Goal: Task Accomplishment & Management: Manage account settings

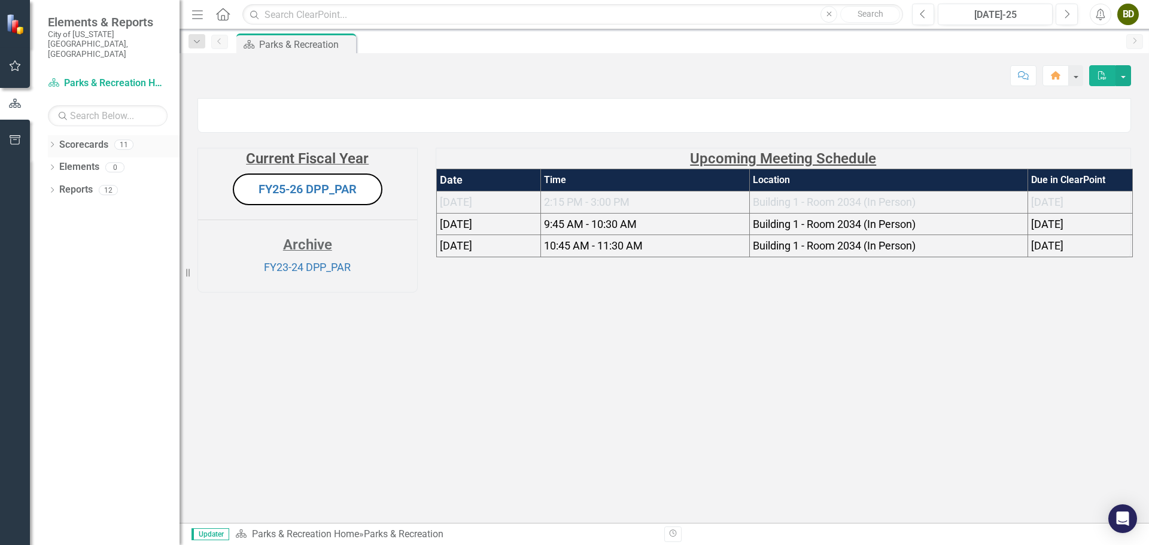
click at [54, 142] on icon "Dropdown" at bounding box center [52, 145] width 8 height 7
click at [63, 163] on icon "Dropdown" at bounding box center [58, 166] width 9 height 7
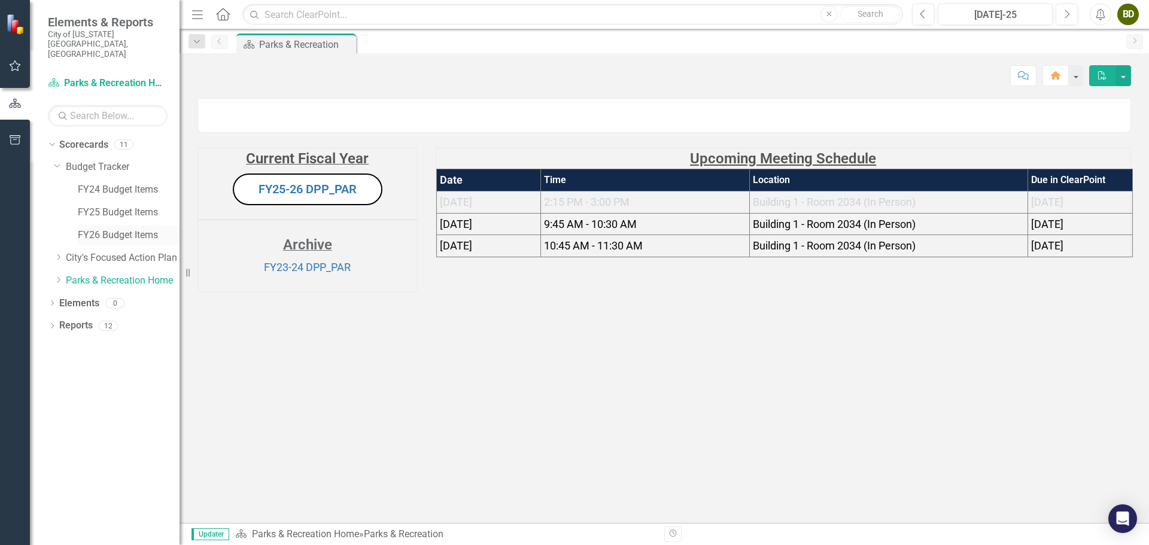
click at [110, 229] on link "FY26 Budget Items" at bounding box center [129, 236] width 102 height 14
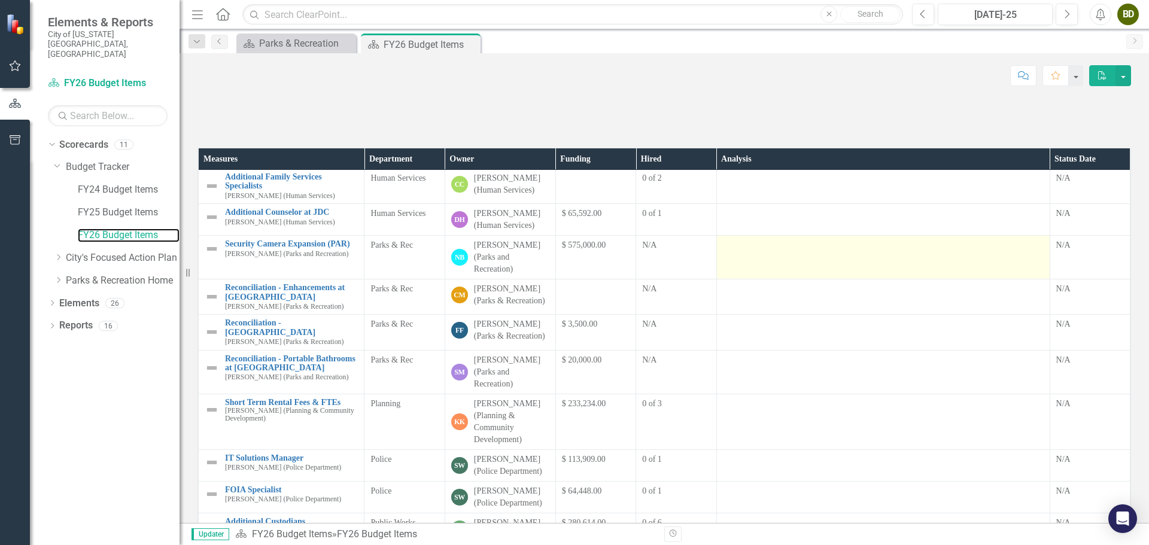
scroll to position [479, 0]
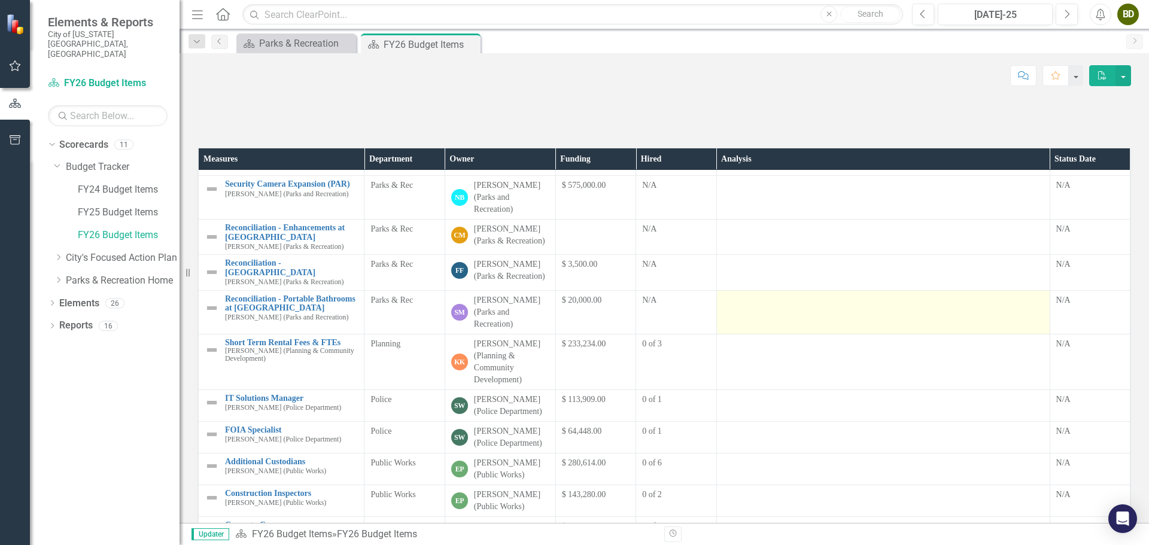
click at [760, 334] on td at bounding box center [882, 312] width 333 height 44
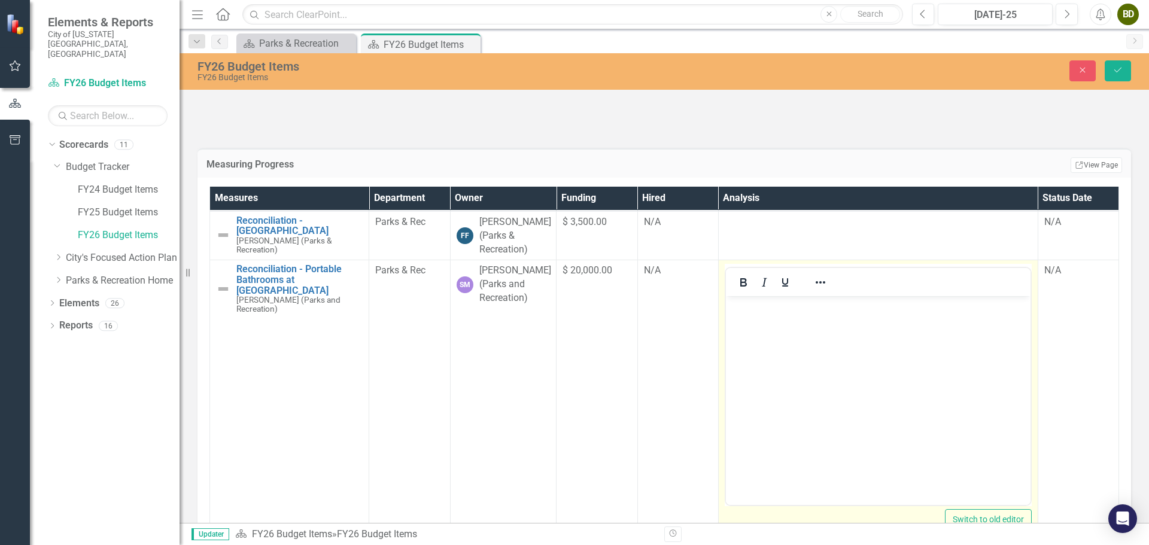
scroll to position [658, 0]
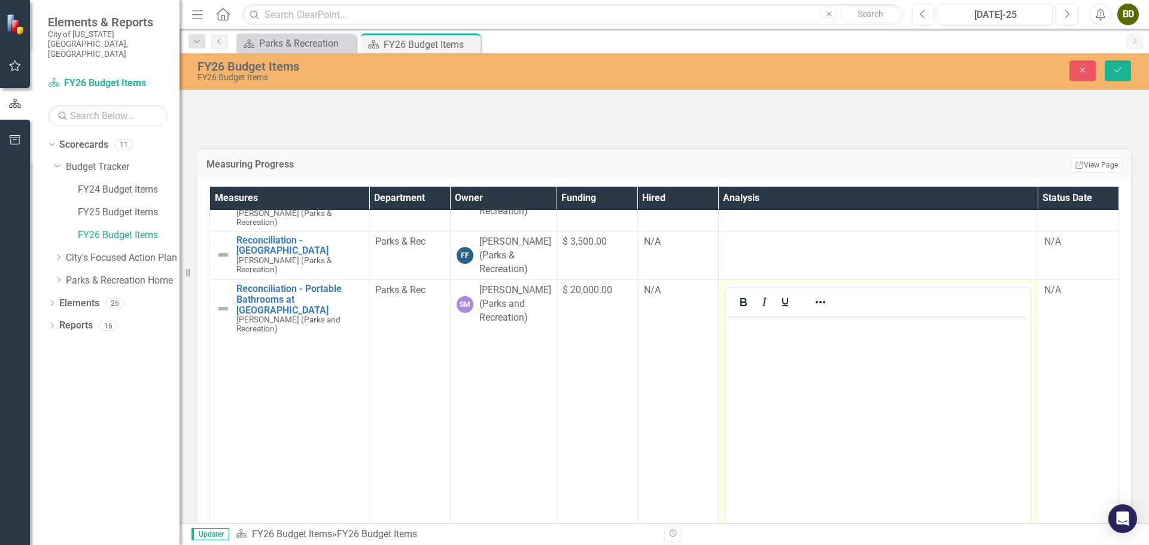
click at [732, 339] on body "Rich Text Area. Press ALT-0 for help." at bounding box center [877, 406] width 305 height 180
click at [816, 309] on icon "Reveal or hide additional toolbar items" at bounding box center [820, 302] width 14 height 14
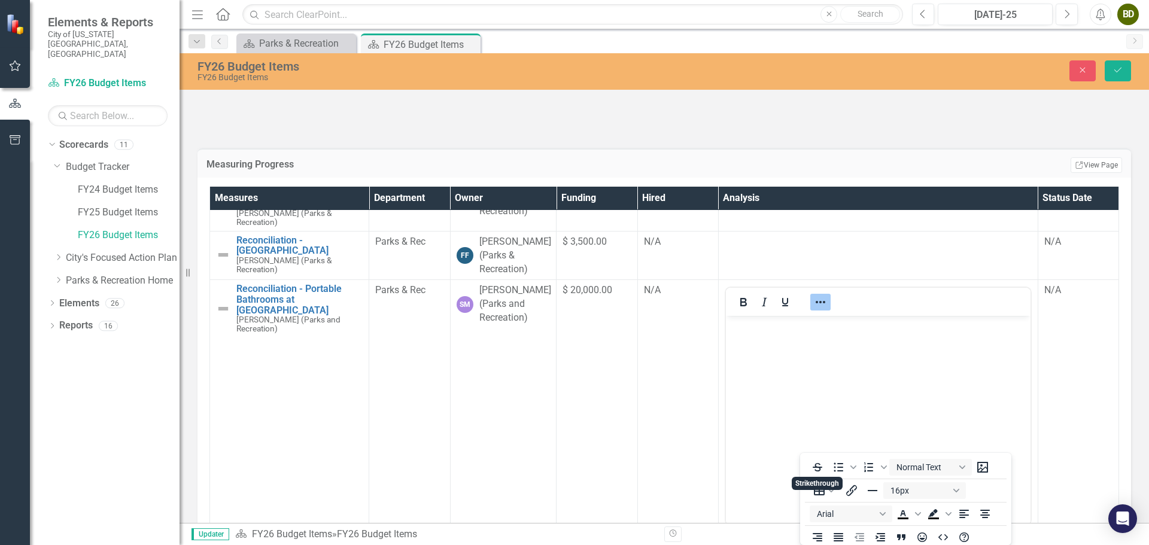
scroll to position [2, 0]
click at [833, 469] on icon "Bullet list" at bounding box center [838, 465] width 14 height 14
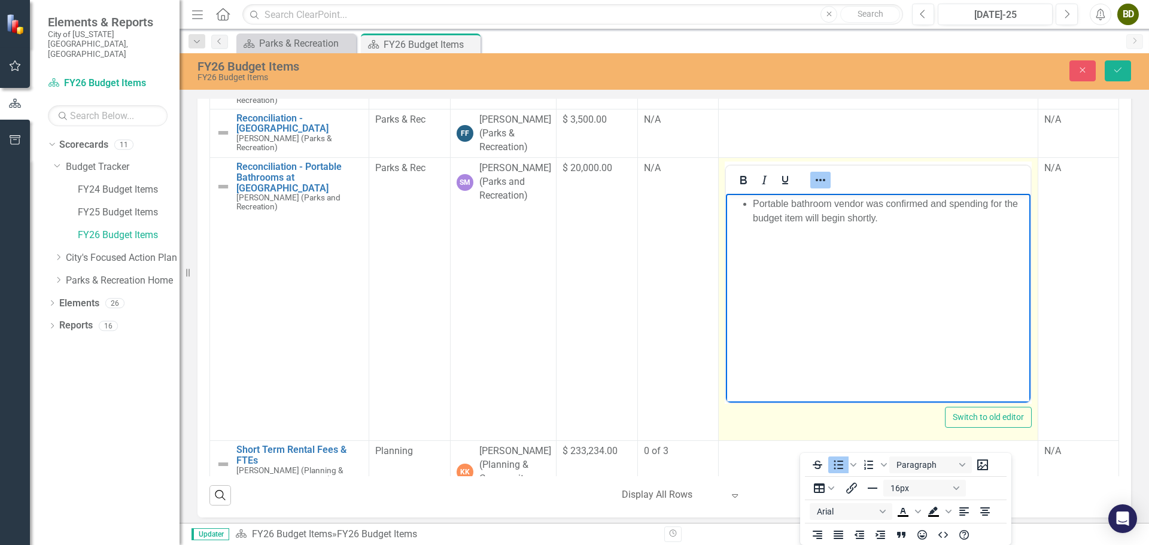
scroll to position [658, 0]
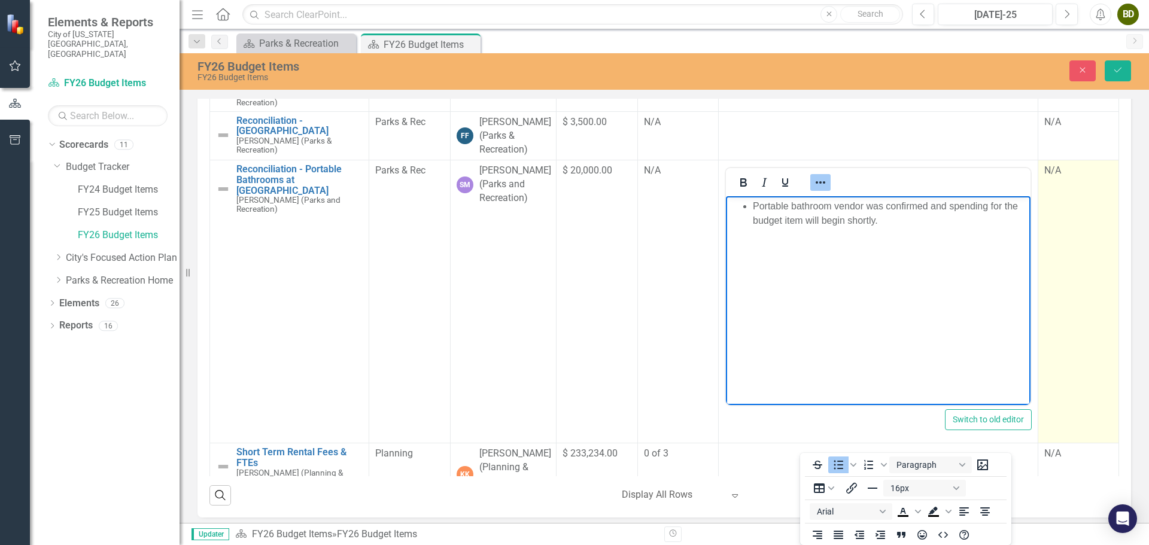
click at [1050, 329] on td "N/A" at bounding box center [1078, 301] width 81 height 283
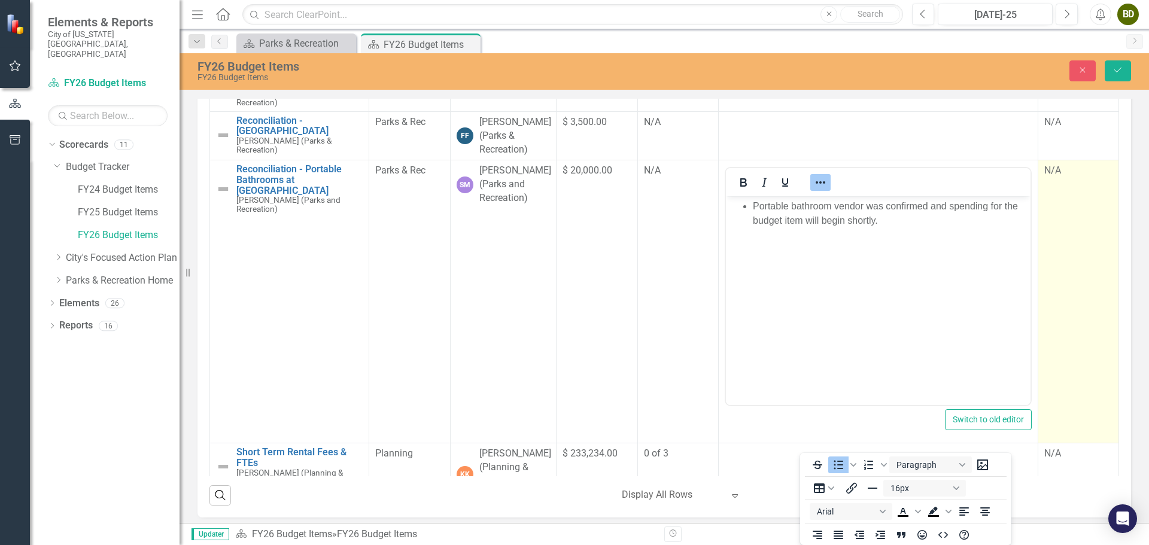
click at [1050, 329] on td "N/A" at bounding box center [1078, 301] width 81 height 283
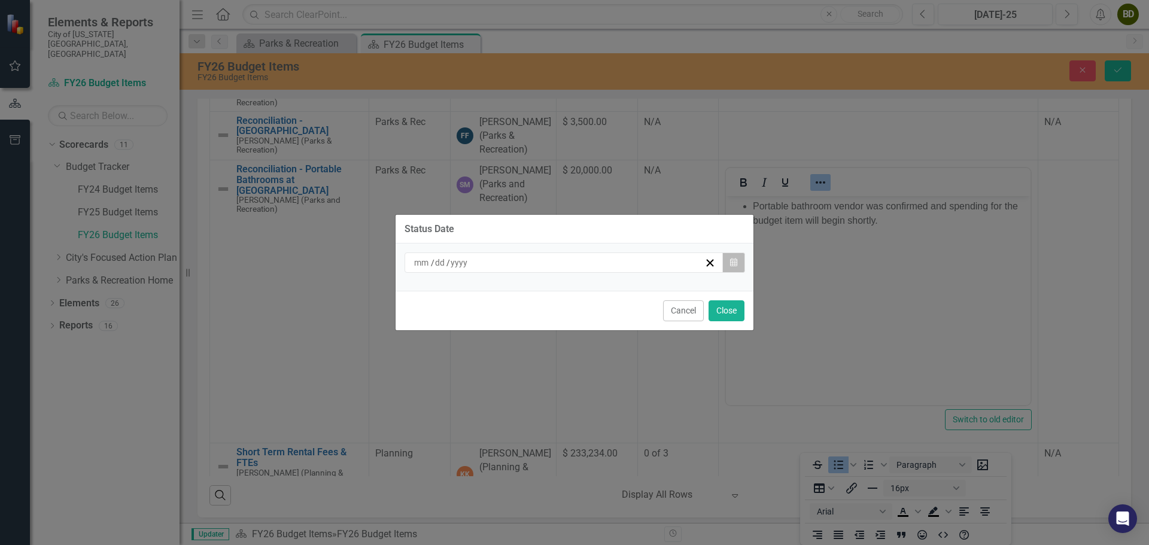
click at [733, 267] on icon "Calendar" at bounding box center [733, 263] width 7 height 8
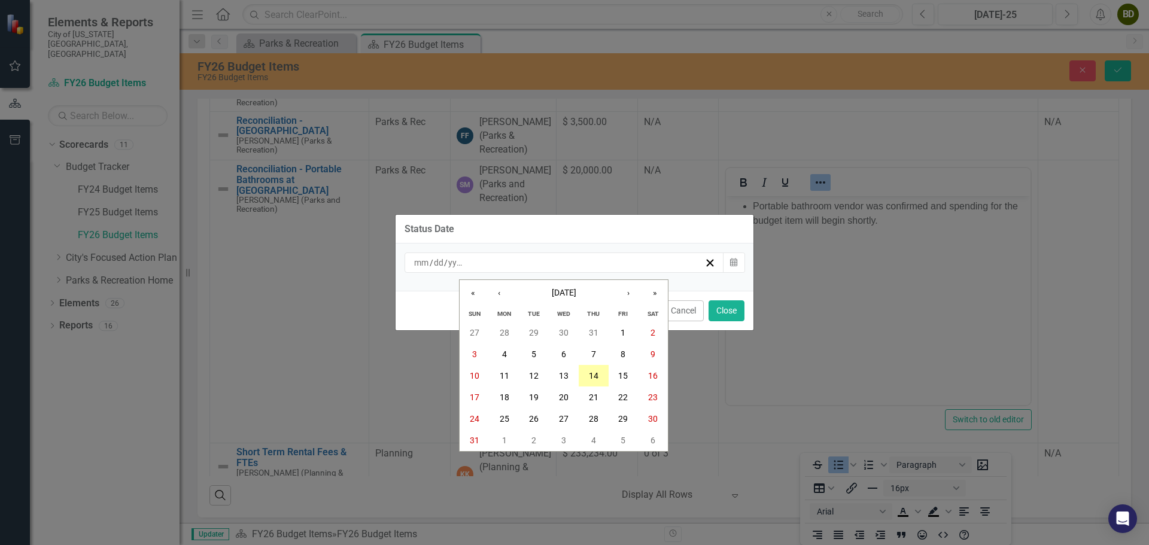
click at [596, 375] on abbr "14" at bounding box center [594, 376] width 10 height 10
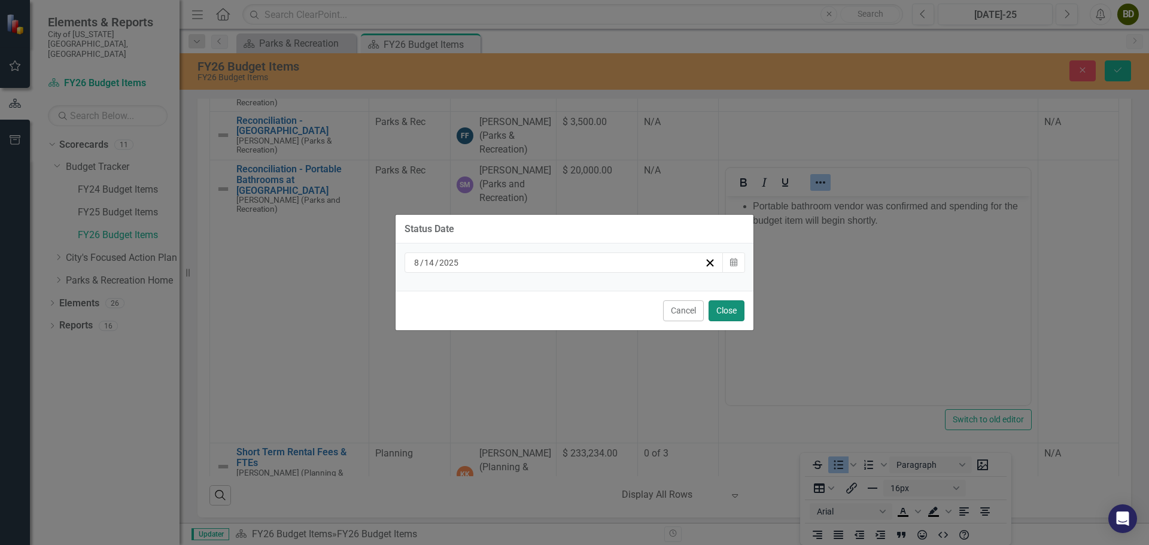
click at [721, 310] on button "Close" at bounding box center [727, 310] width 36 height 21
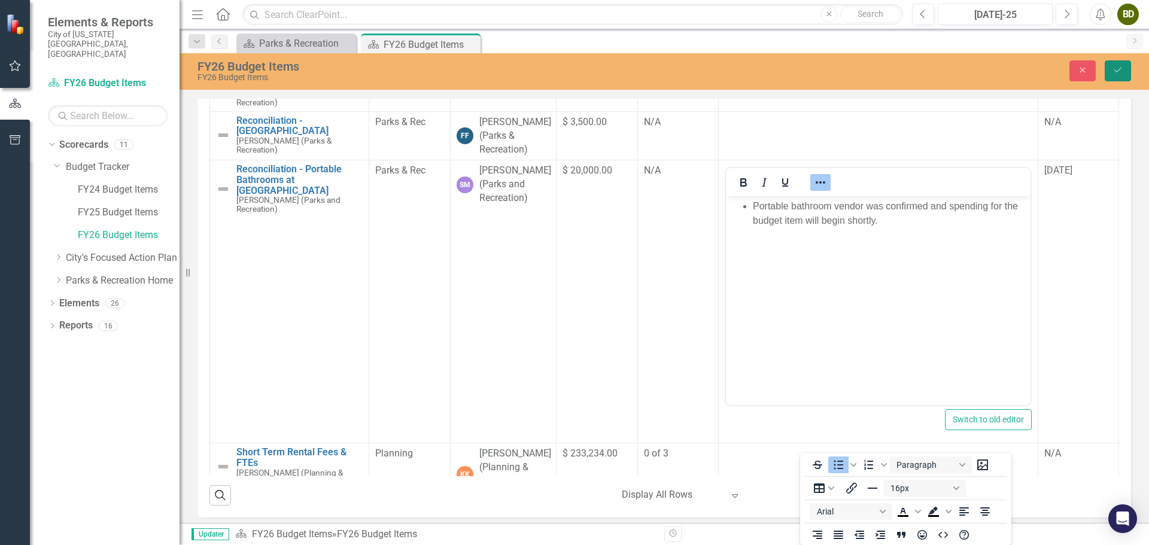
click at [1110, 72] on button "Save" at bounding box center [1118, 70] width 26 height 21
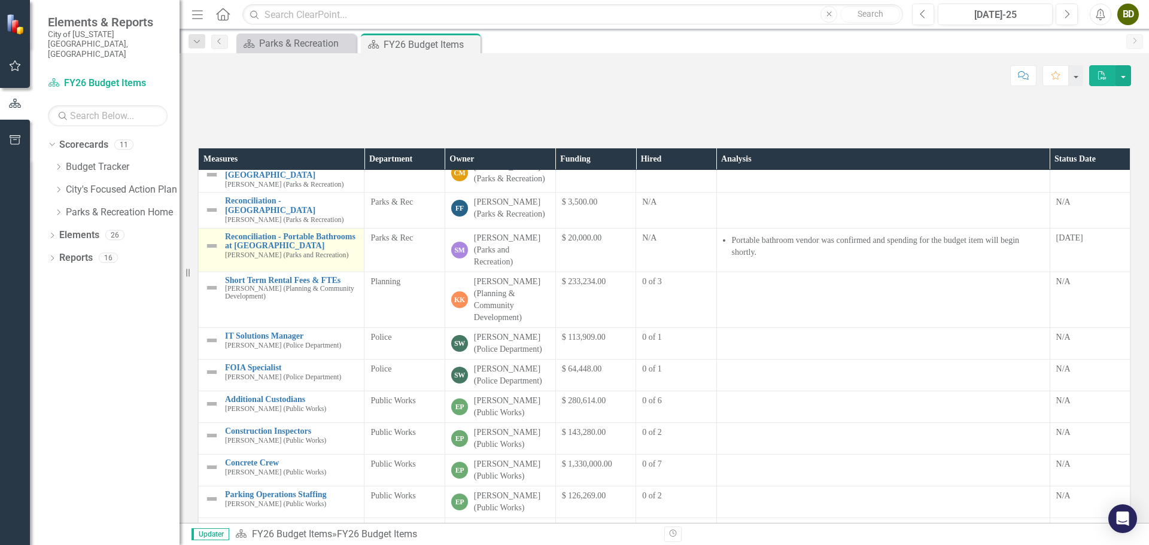
scroll to position [539, 0]
click at [213, 256] on img at bounding box center [212, 248] width 14 height 14
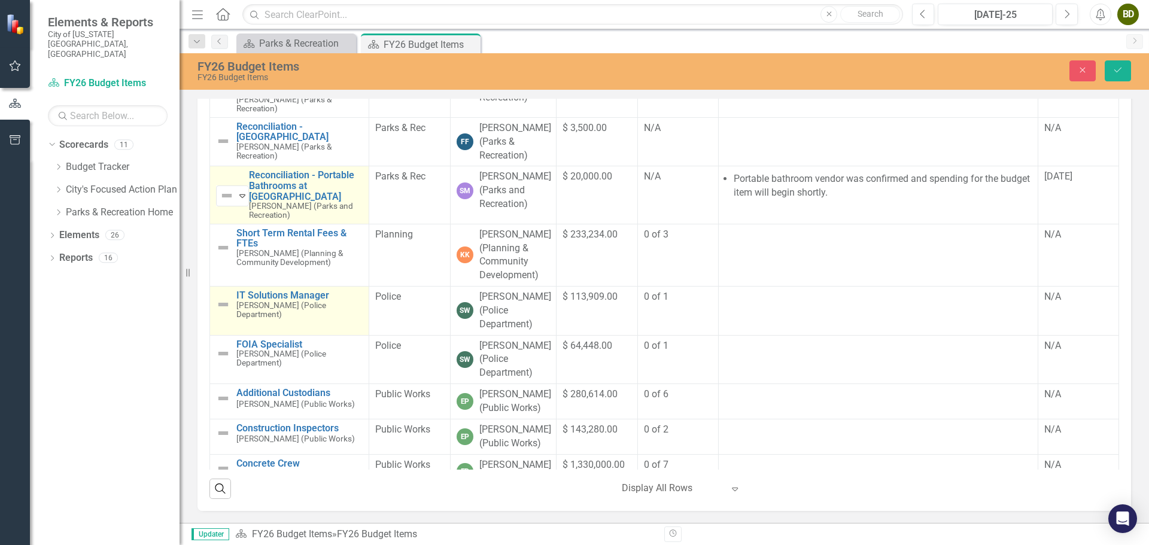
scroll to position [641, 0]
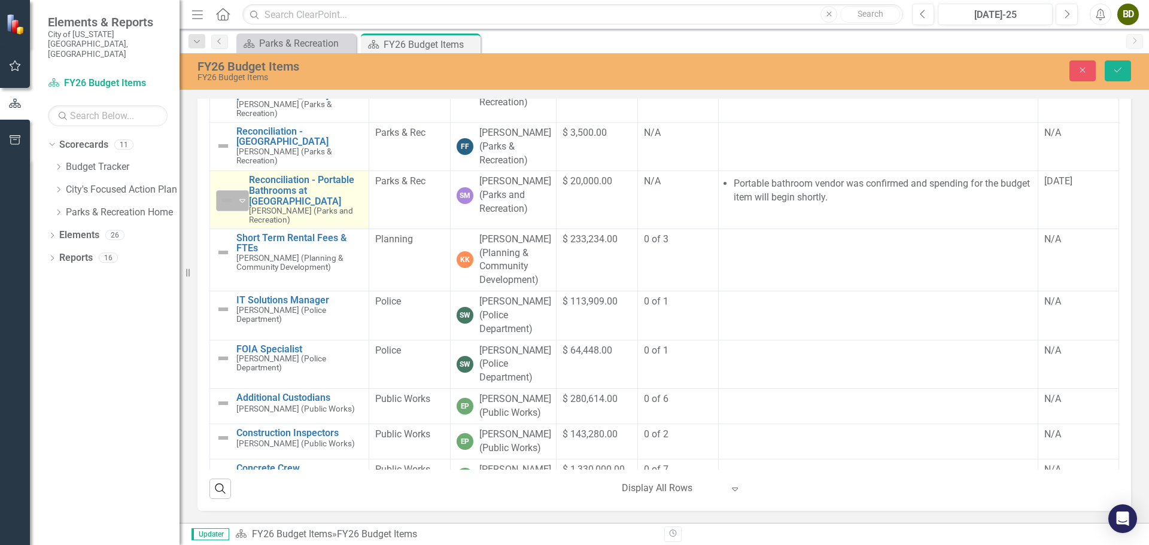
click at [242, 205] on icon "Expand" at bounding box center [242, 201] width 12 height 10
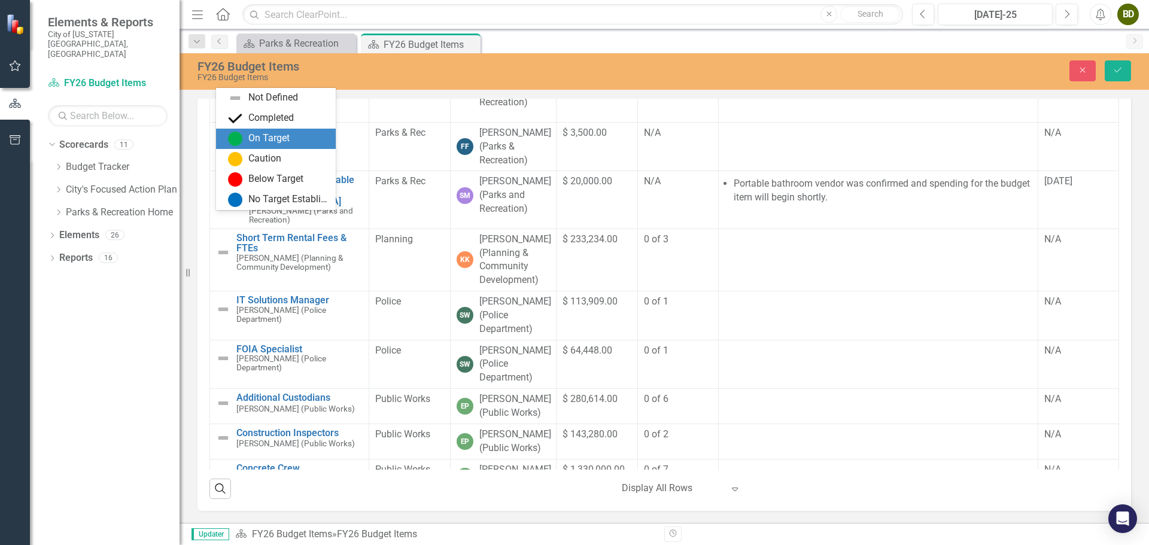
click at [282, 138] on div "On Target" at bounding box center [268, 139] width 41 height 14
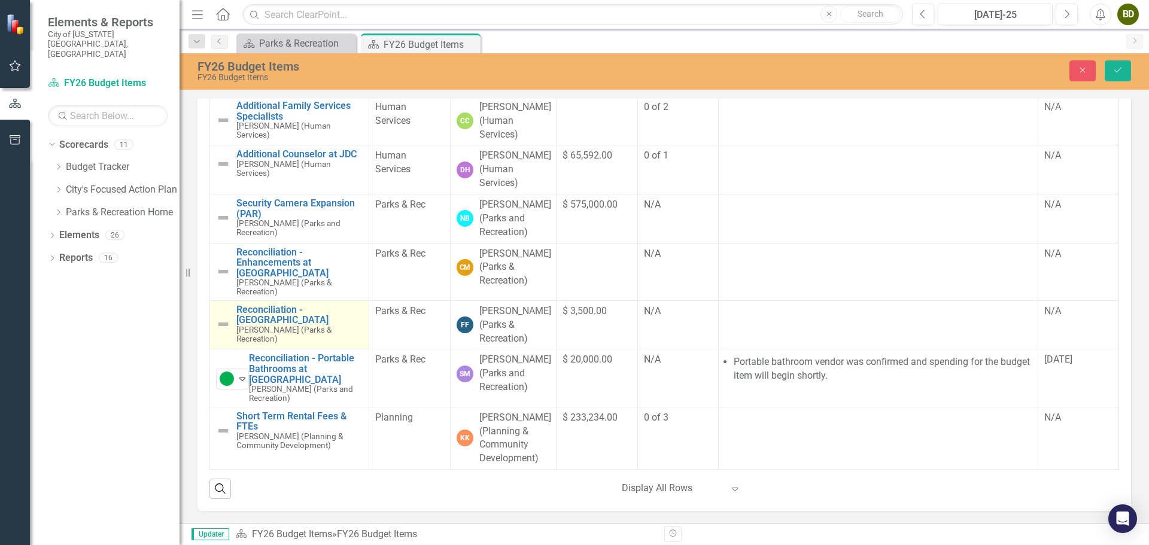
scroll to position [461, 0]
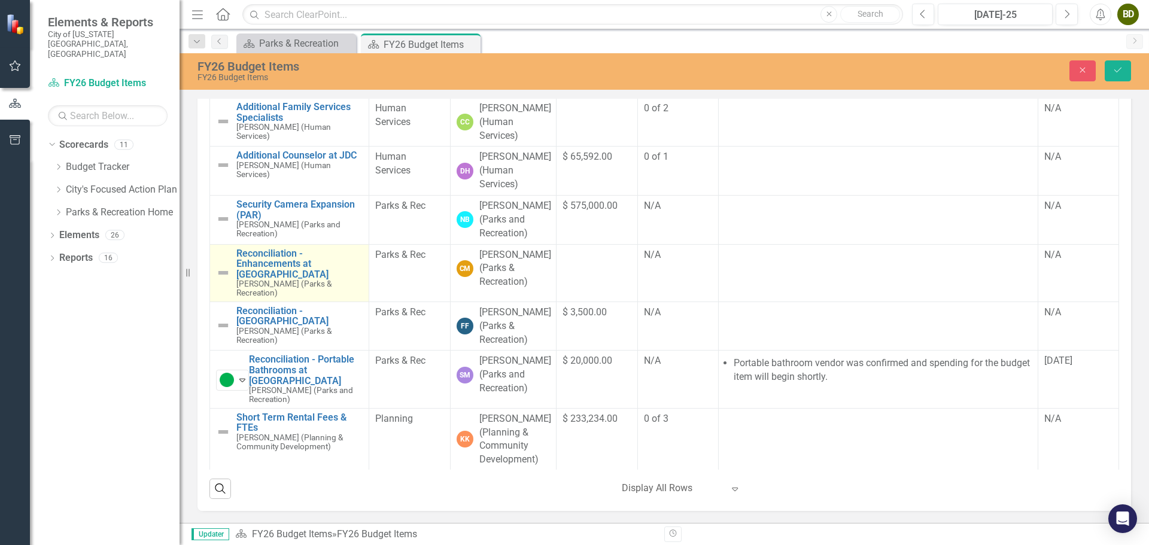
click at [220, 280] on img at bounding box center [223, 273] width 14 height 14
click at [224, 280] on img at bounding box center [223, 273] width 14 height 14
click at [239, 278] on icon "Expand" at bounding box center [242, 274] width 12 height 10
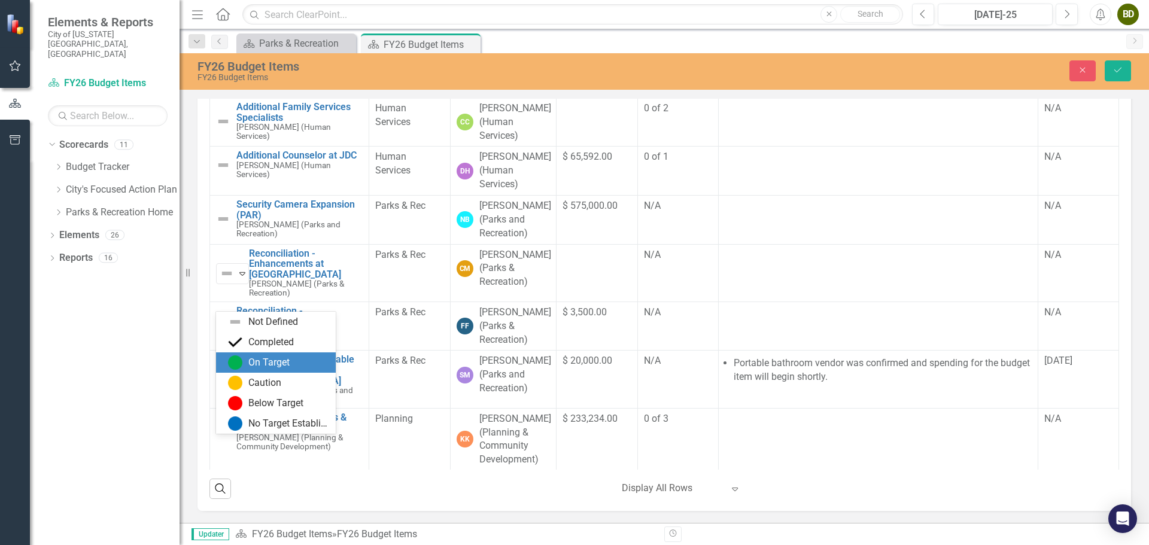
click at [258, 365] on div "On Target" at bounding box center [268, 363] width 41 height 14
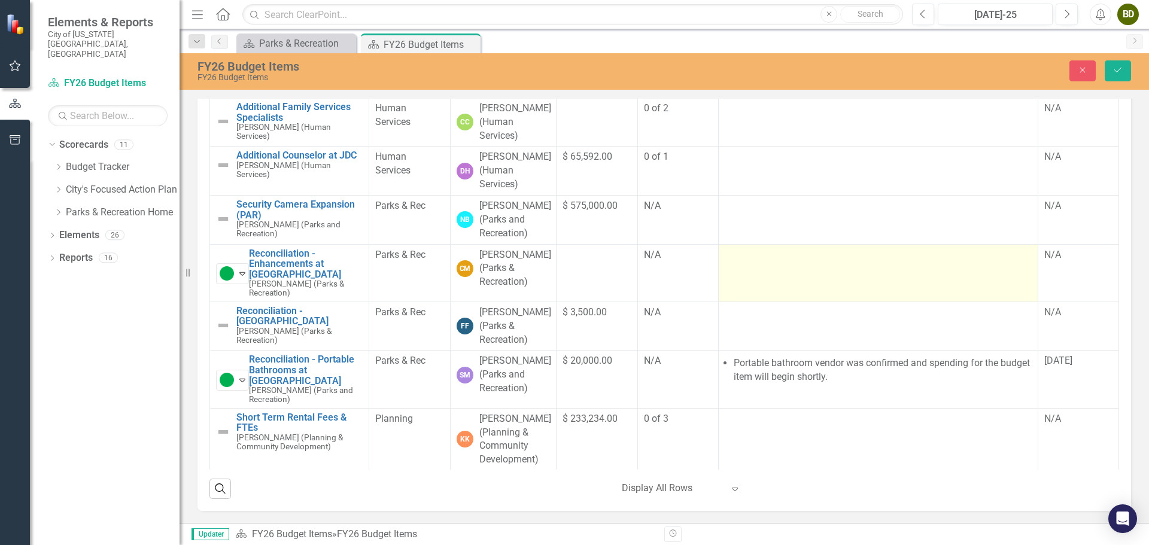
click at [781, 298] on td at bounding box center [878, 272] width 320 height 57
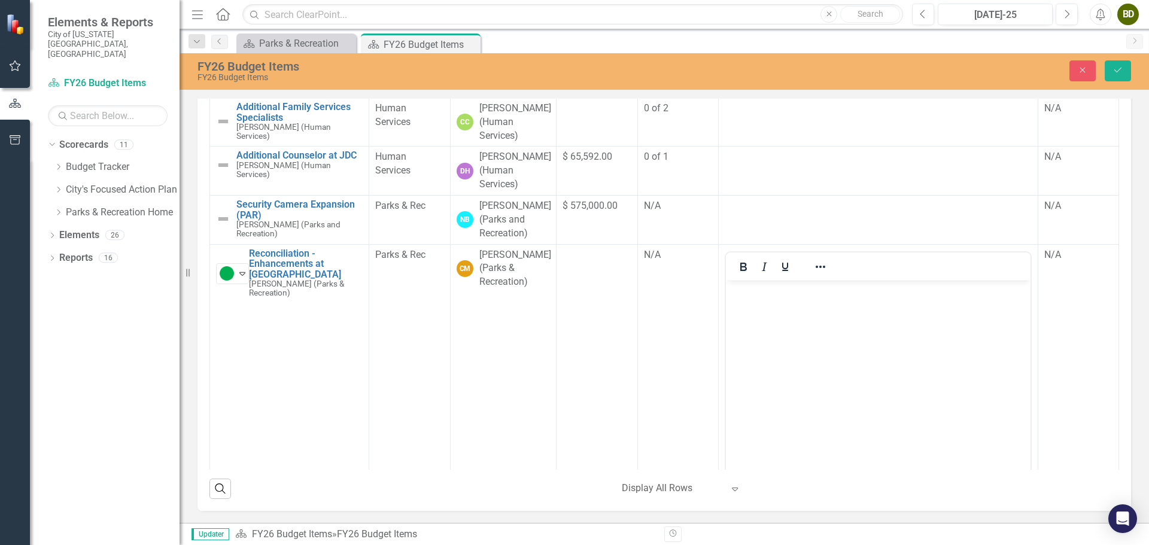
scroll to position [0, 0]
click at [815, 274] on icon "Reveal or hide additional toolbar items" at bounding box center [820, 267] width 14 height 14
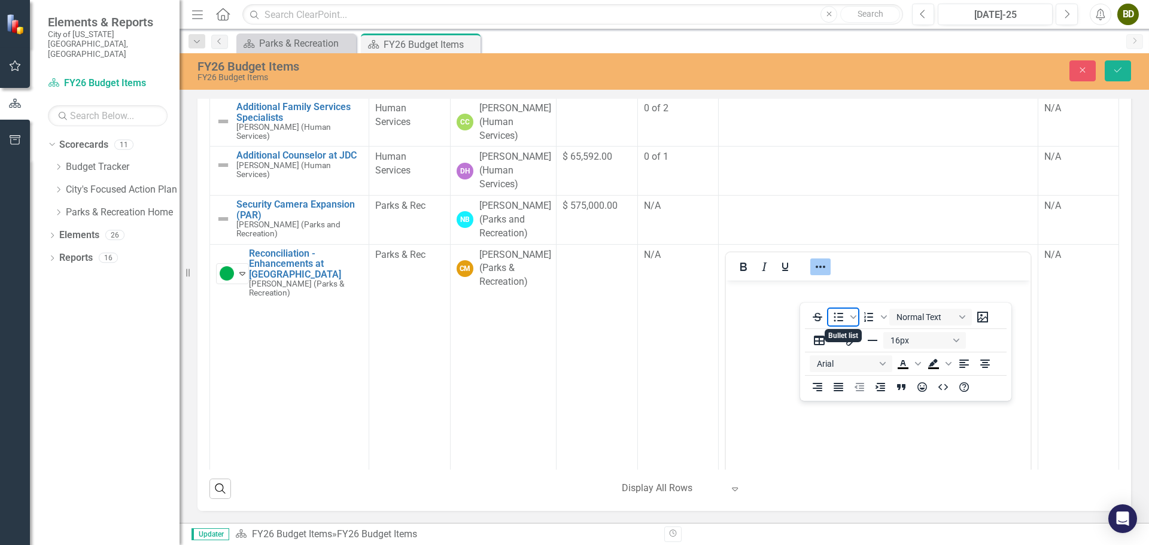
click at [840, 320] on icon "Bullet list" at bounding box center [838, 317] width 14 height 14
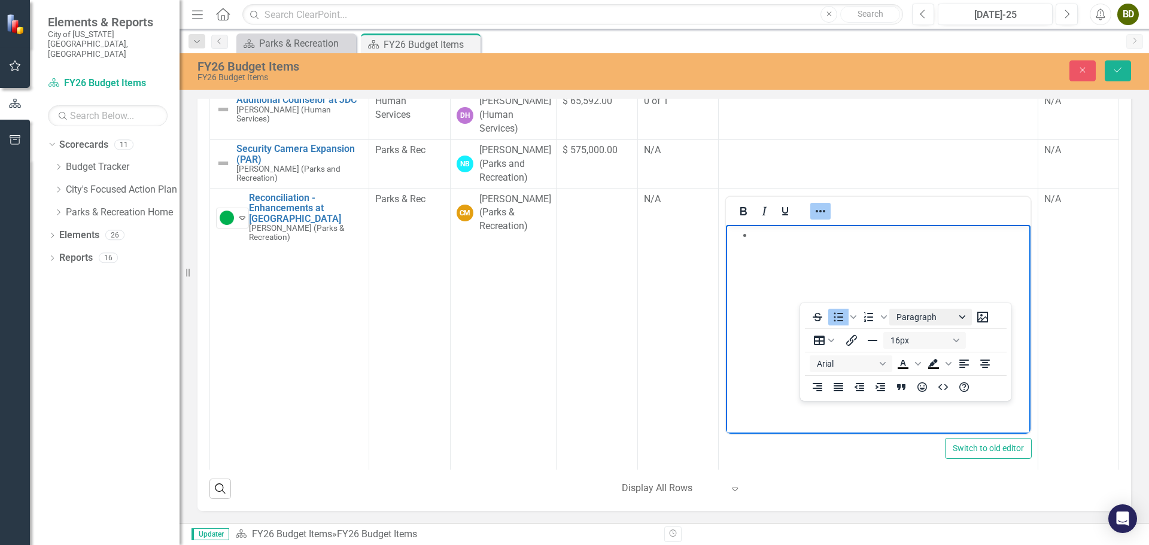
scroll to position [521, 0]
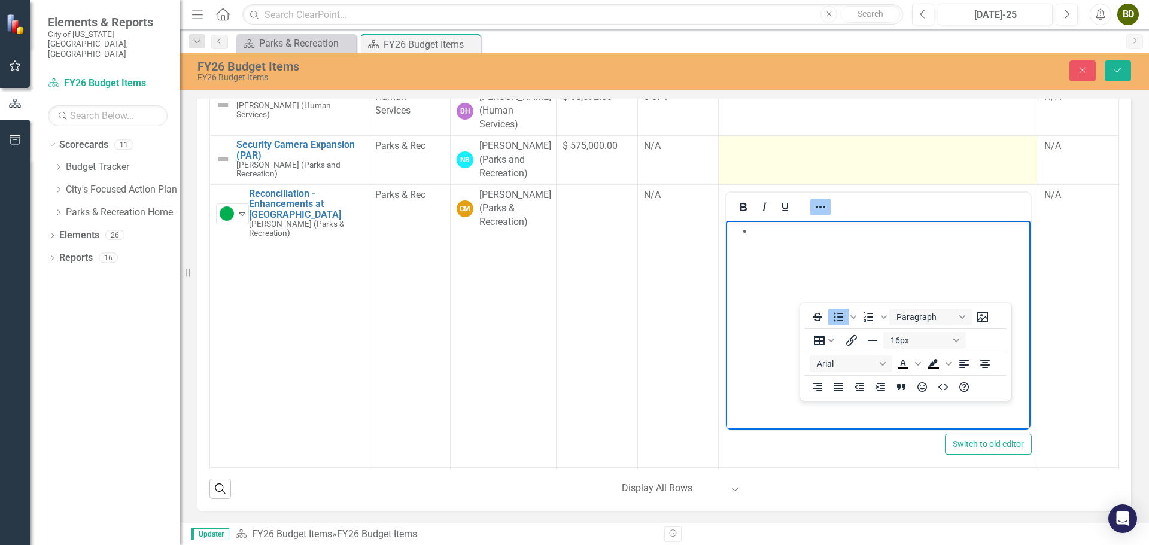
click at [930, 180] on td at bounding box center [878, 160] width 320 height 49
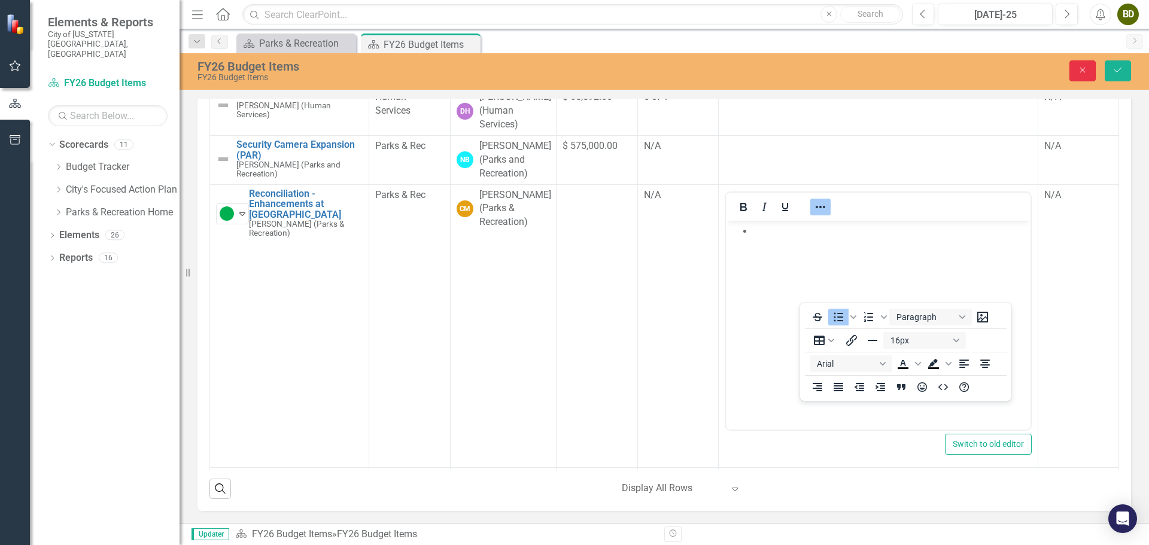
click at [1079, 74] on icon "Close" at bounding box center [1082, 70] width 11 height 8
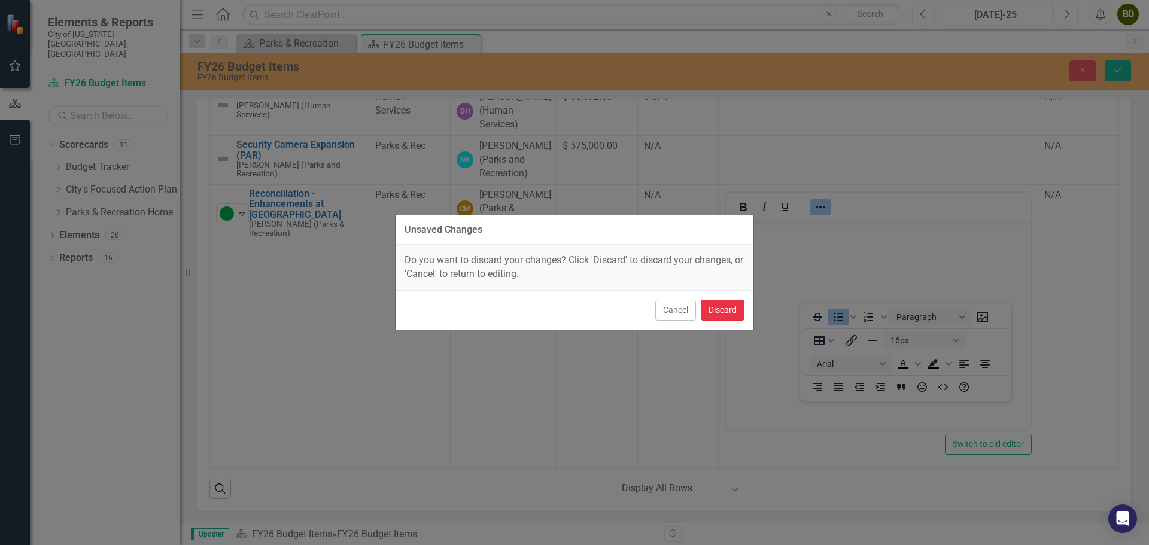
click at [716, 312] on button "Discard" at bounding box center [723, 310] width 44 height 21
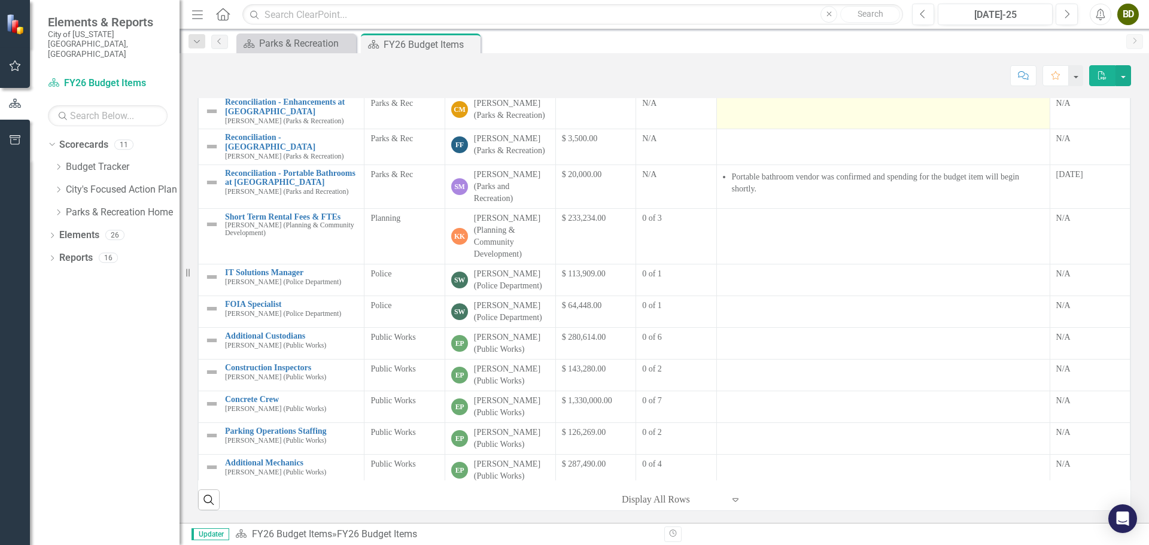
scroll to position [419, 0]
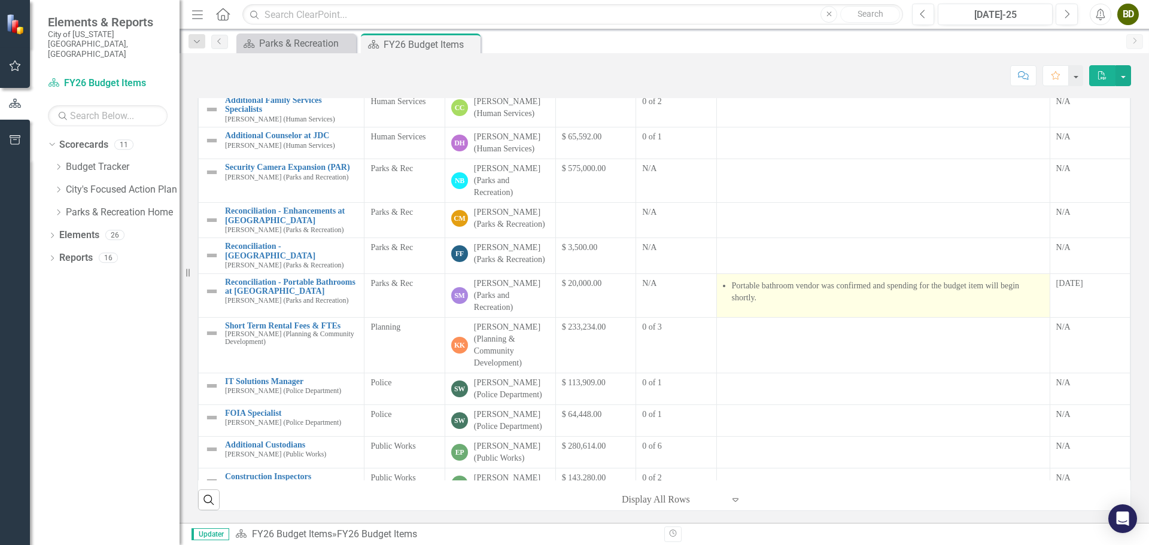
click at [795, 281] on li "Portable bathroom vendor was confirmed and spending for the budget item will be…" at bounding box center [888, 292] width 312 height 24
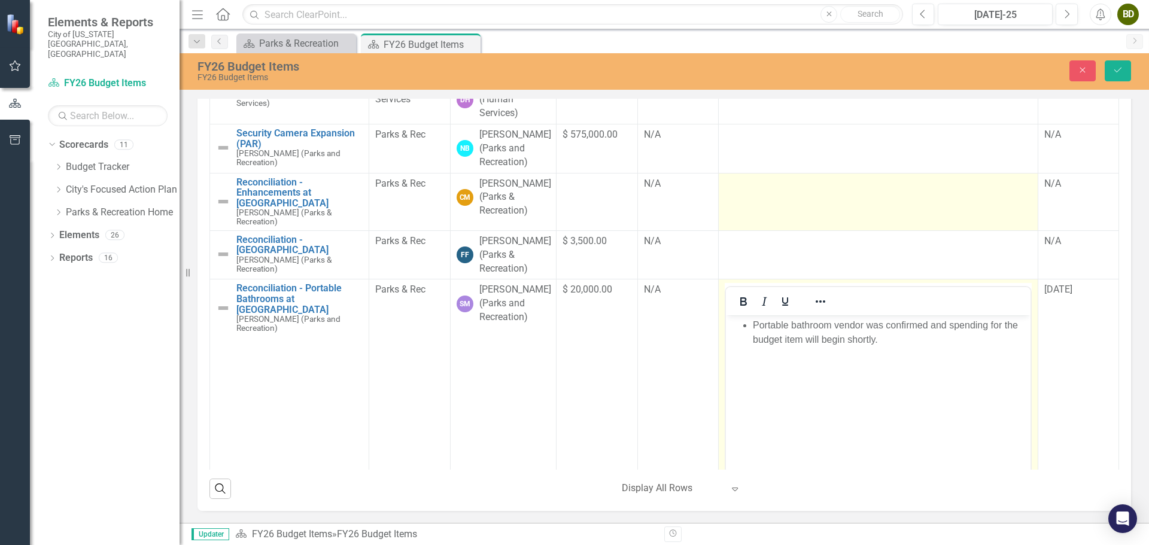
scroll to position [658, 0]
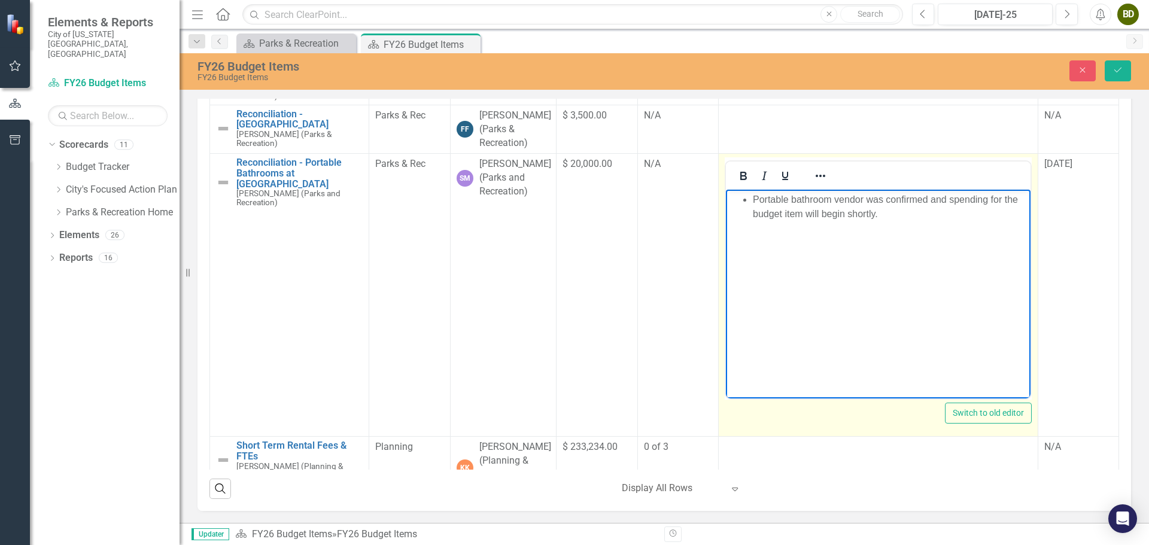
drag, startPoint x: 909, startPoint y: 218, endPoint x: 1462, endPoint y: 443, distance: 596.6
click at [744, 190] on html "Portable bathroom vendor was confirmed and spending for the budget item will be…" at bounding box center [877, 280] width 305 height 180
copy li "Portable bathroom vendor was confirmed and spending for the budget item will be…"
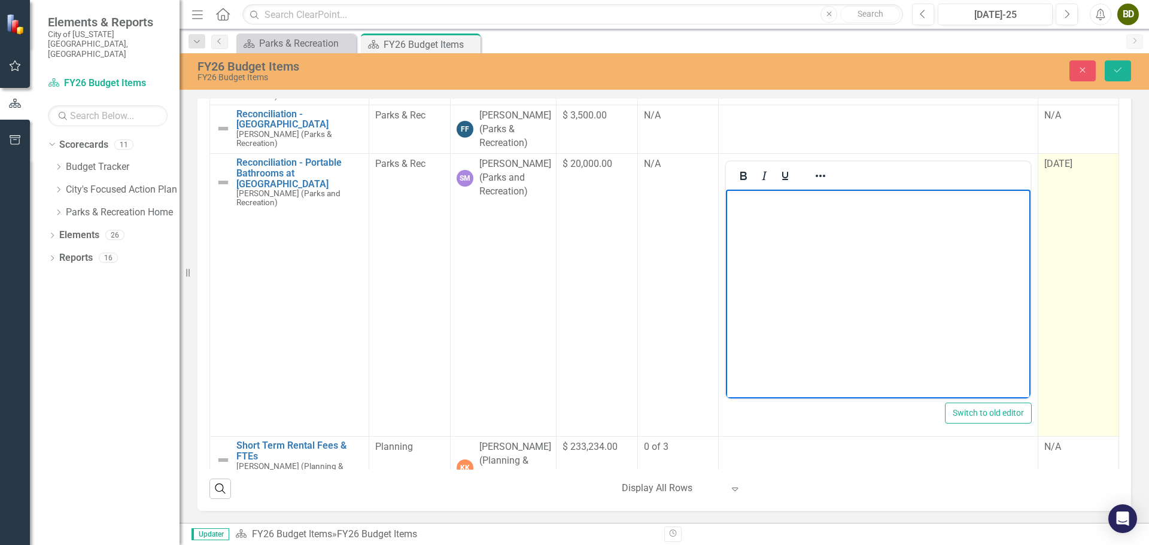
click at [1059, 169] on span "[DATE]" at bounding box center [1058, 163] width 28 height 11
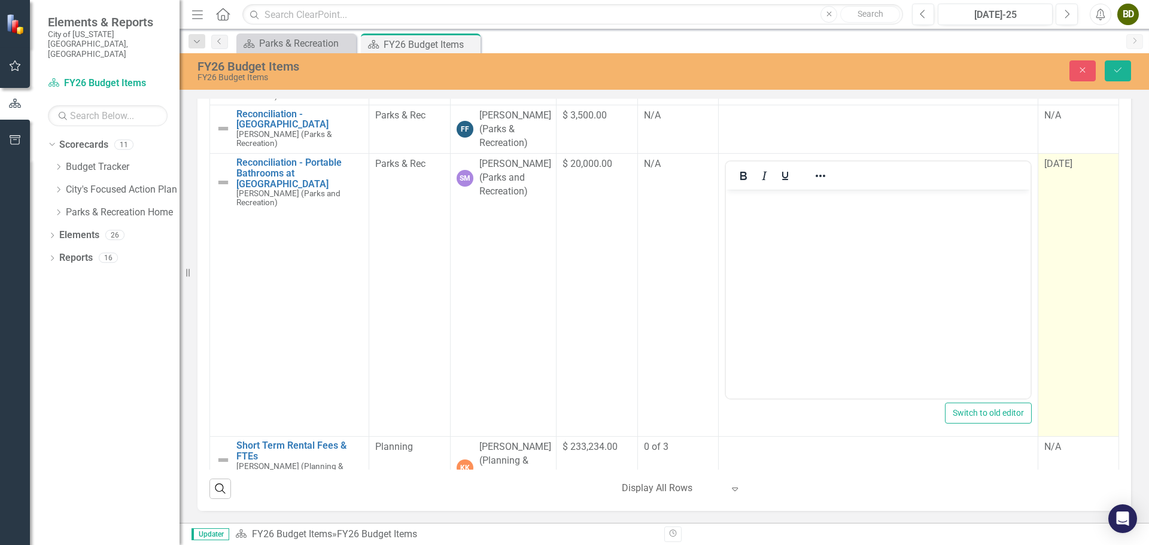
click at [1059, 169] on span "[DATE]" at bounding box center [1058, 163] width 28 height 11
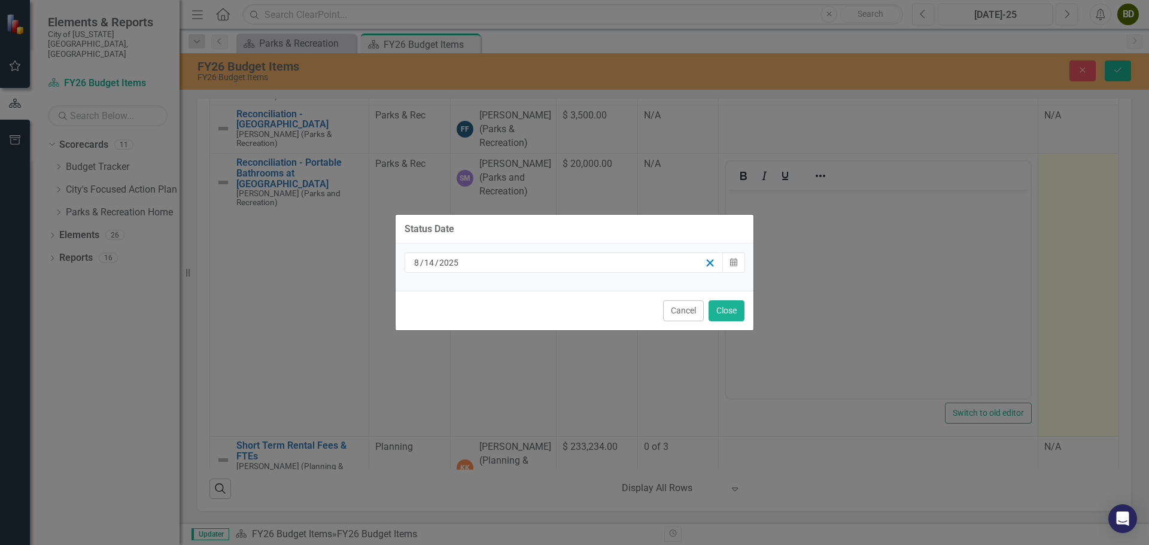
click at [711, 259] on icon "button" at bounding box center [710, 262] width 11 height 11
click at [722, 313] on button "Close" at bounding box center [727, 310] width 36 height 21
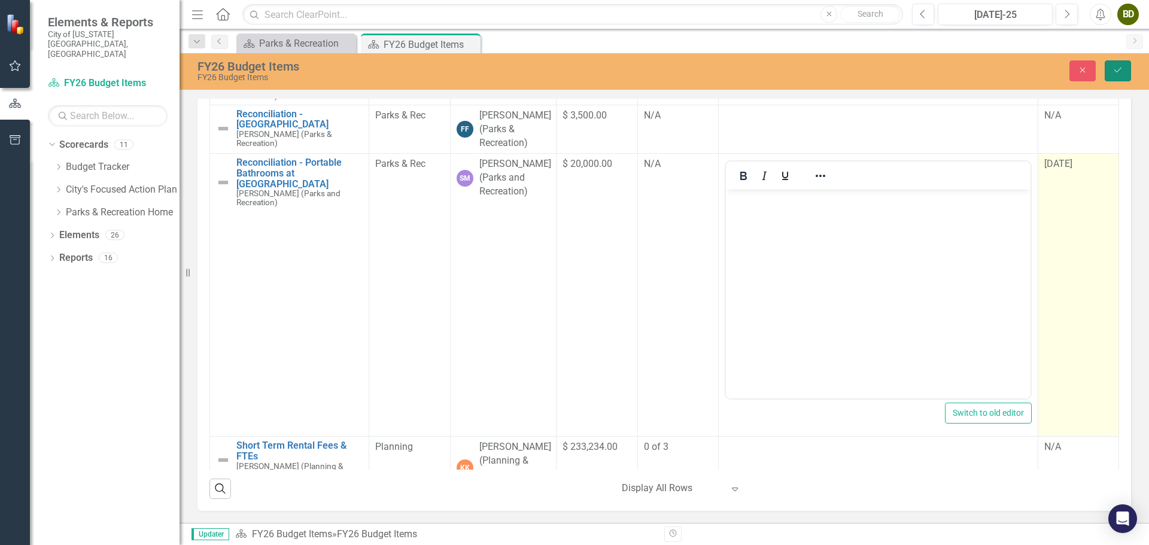
click at [1118, 66] on icon "Save" at bounding box center [1118, 70] width 11 height 8
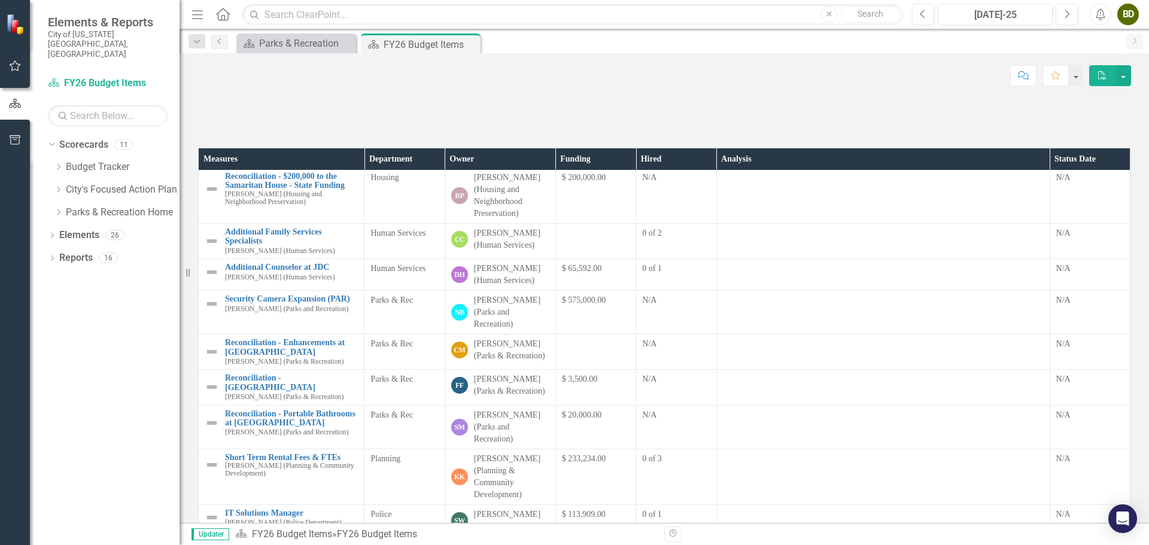
scroll to position [326, 0]
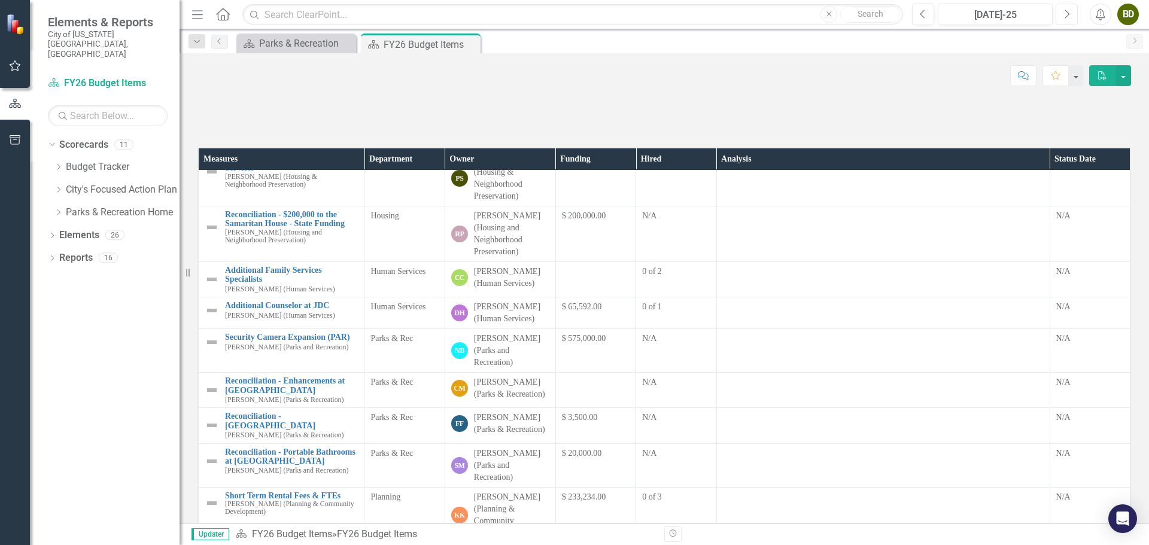
click at [1065, 11] on icon "Next" at bounding box center [1067, 14] width 7 height 11
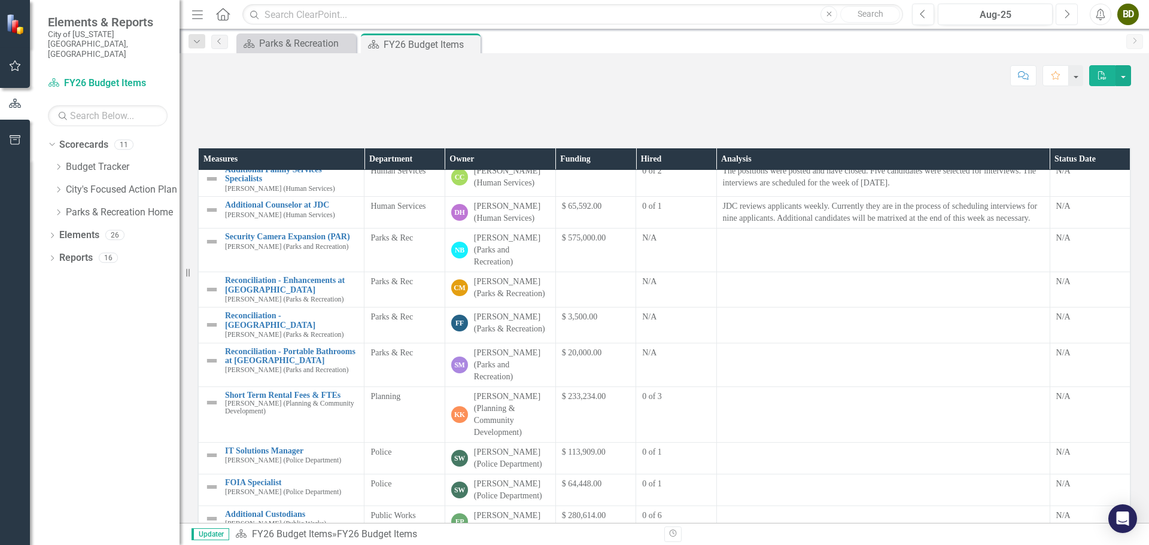
scroll to position [539, 0]
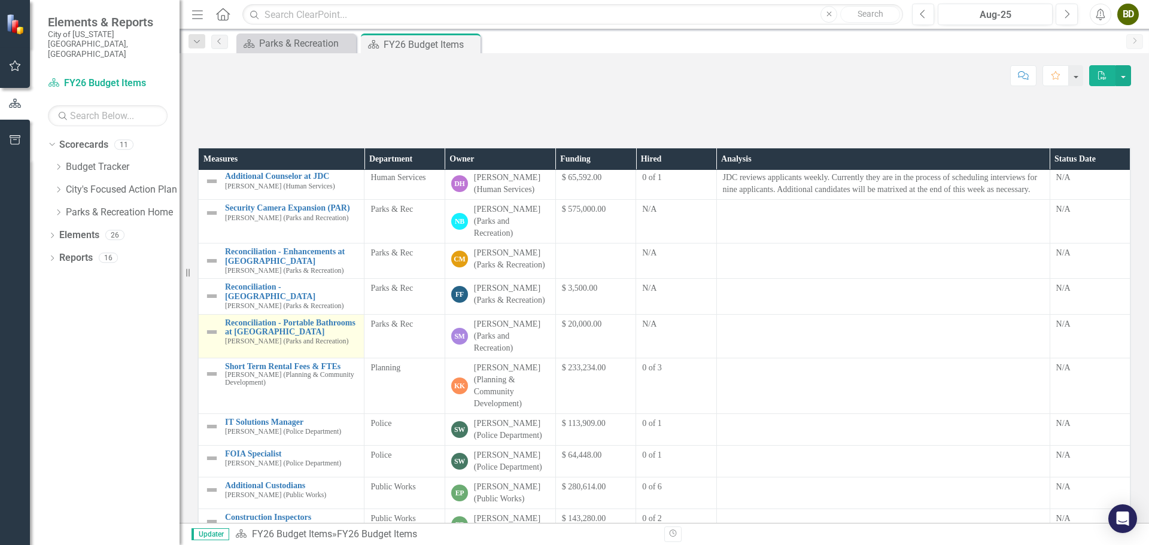
click at [212, 339] on img at bounding box center [212, 332] width 14 height 14
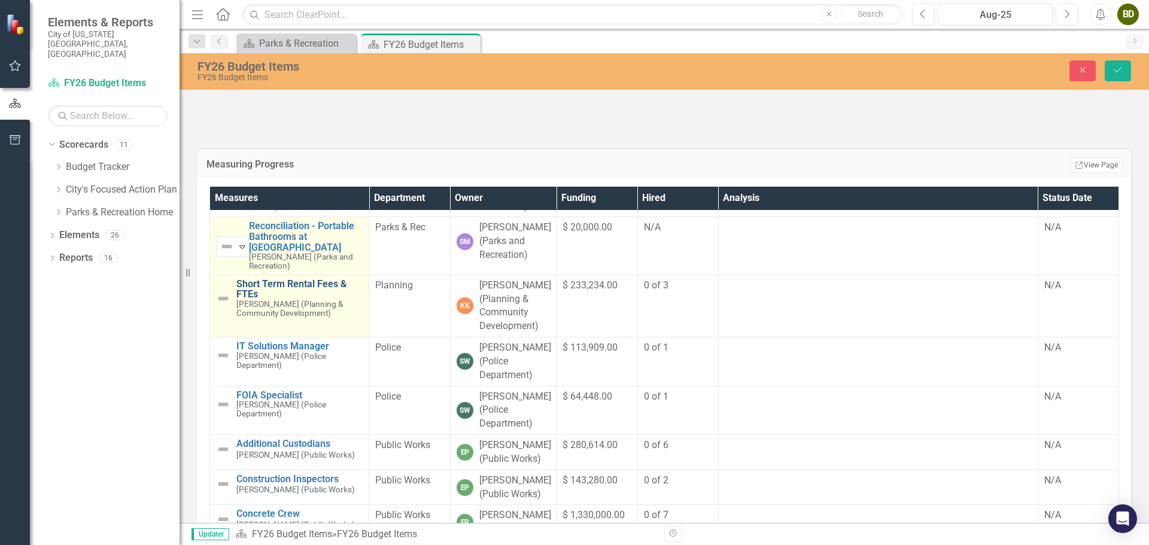
scroll to position [898, 0]
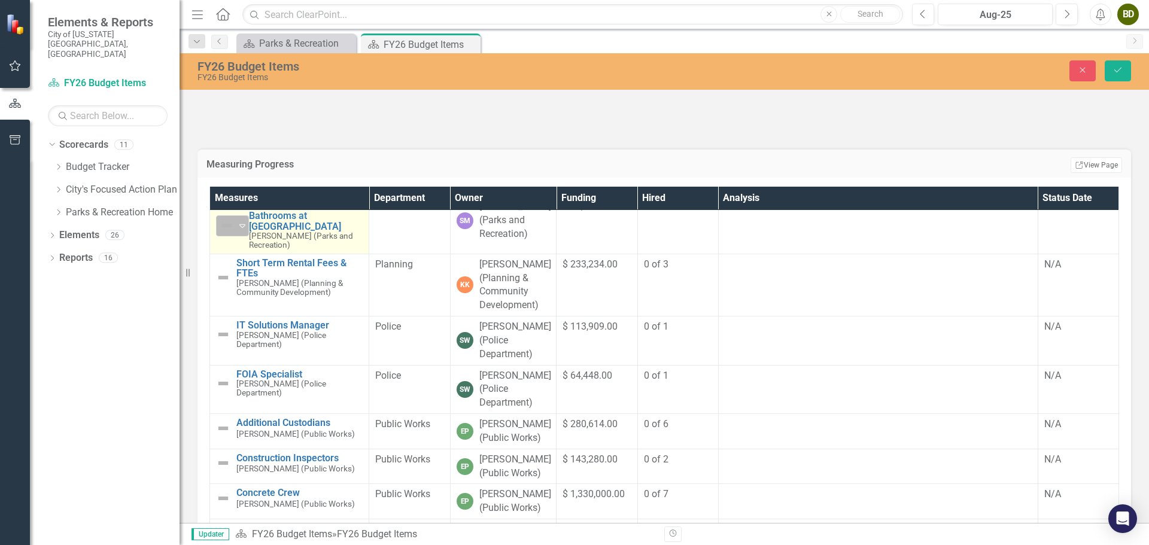
click at [235, 233] on div "Not Defined" at bounding box center [228, 225] width 16 height 14
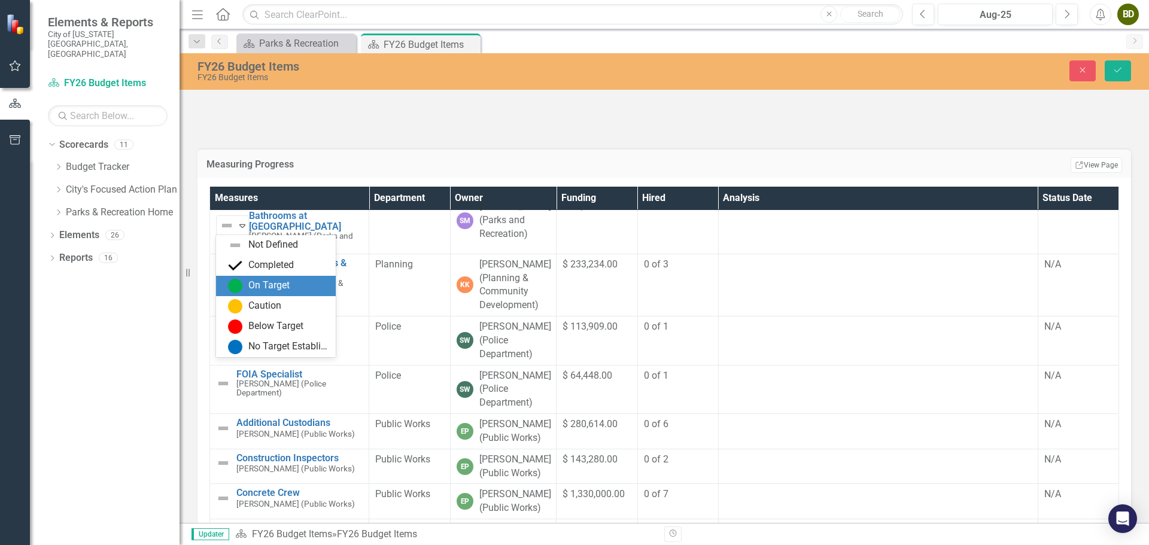
click at [255, 287] on div "On Target" at bounding box center [268, 286] width 41 height 14
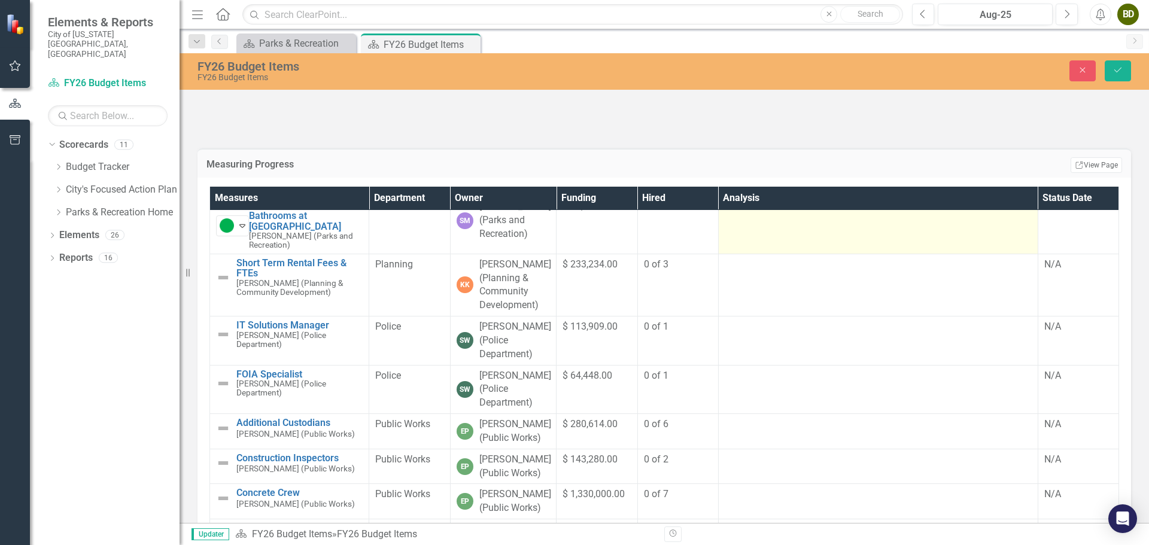
click at [740, 254] on td at bounding box center [878, 224] width 320 height 57
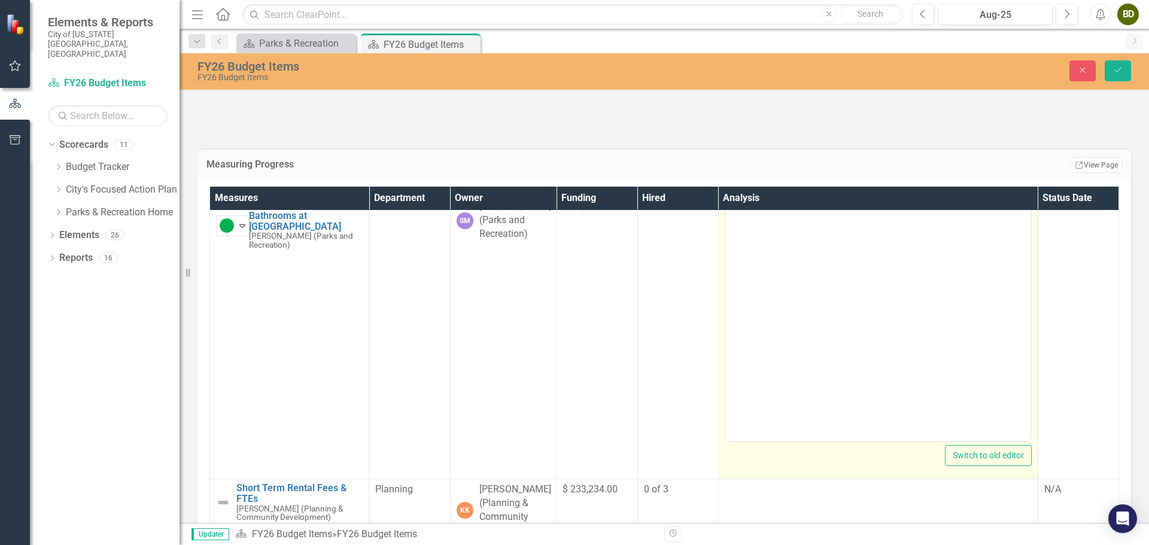
scroll to position [0, 0]
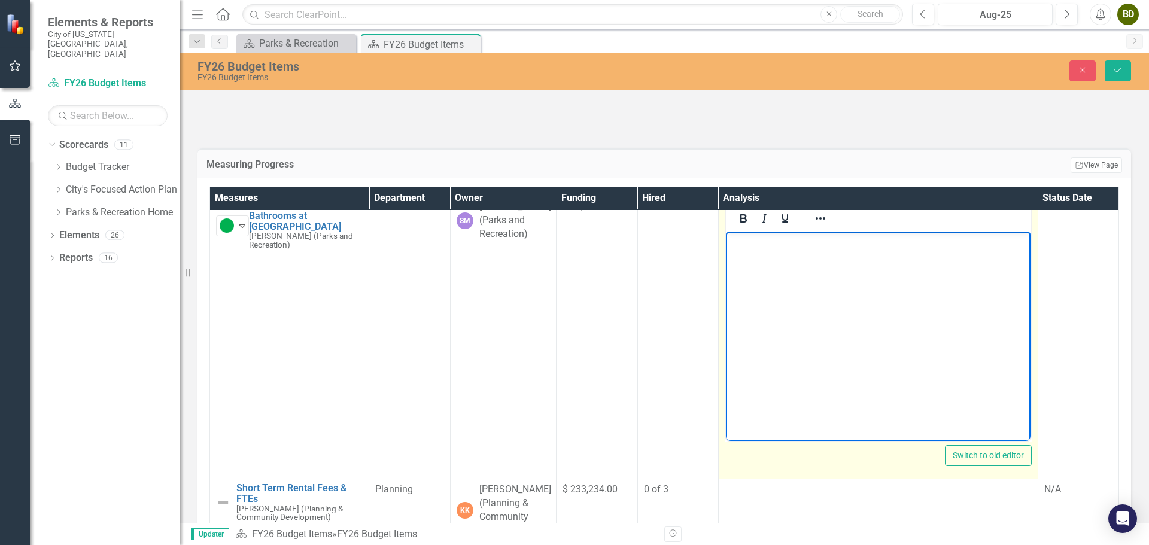
click at [769, 268] on body "Rich Text Area. Press ALT-0 for help." at bounding box center [877, 322] width 305 height 180
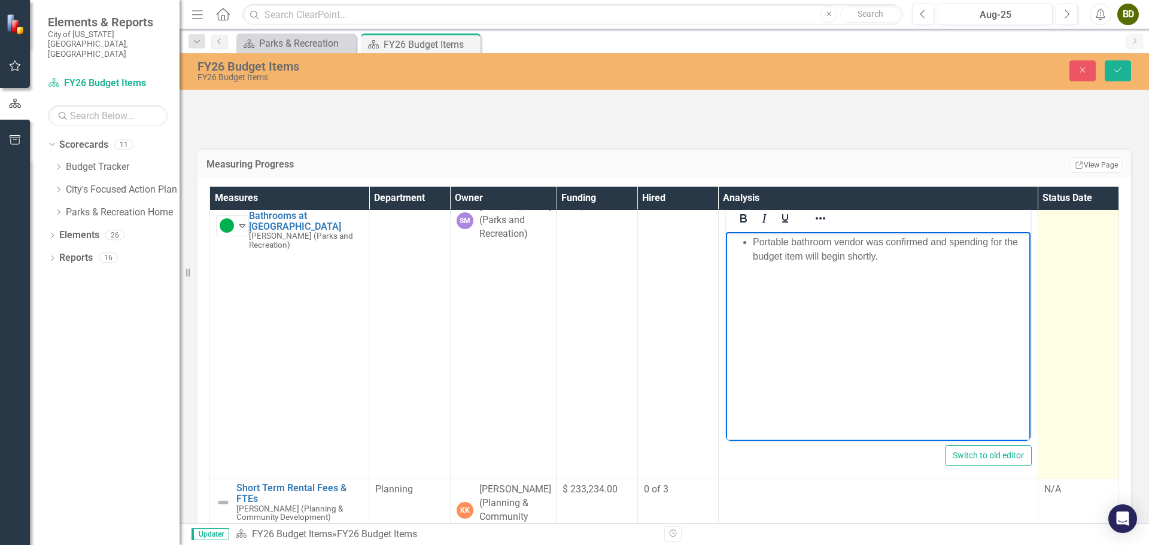
click at [1044, 214] on div "N/A" at bounding box center [1078, 207] width 68 height 14
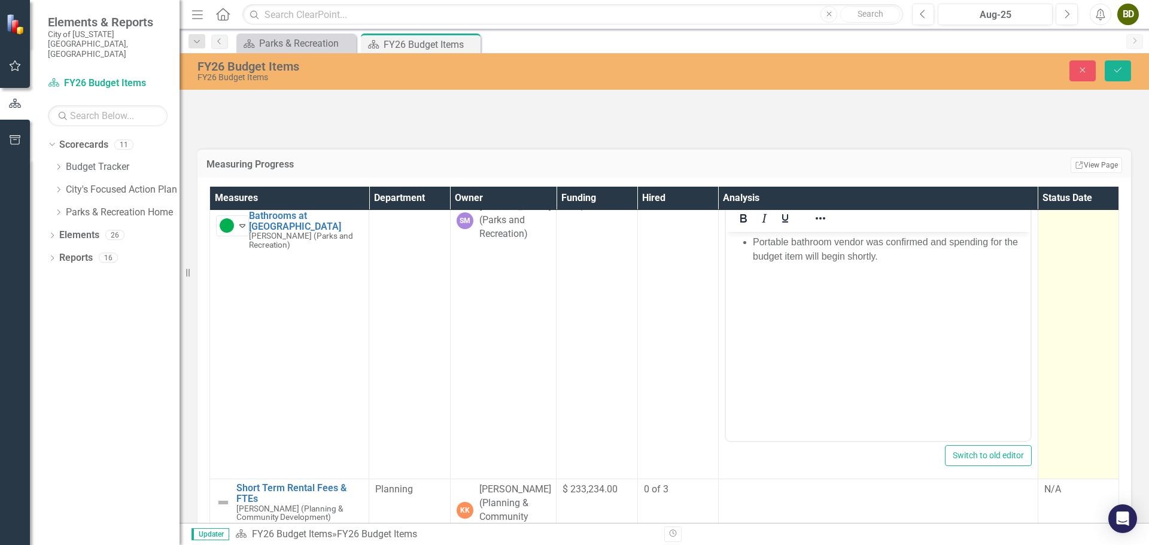
click at [1044, 214] on div "N/A" at bounding box center [1078, 207] width 68 height 14
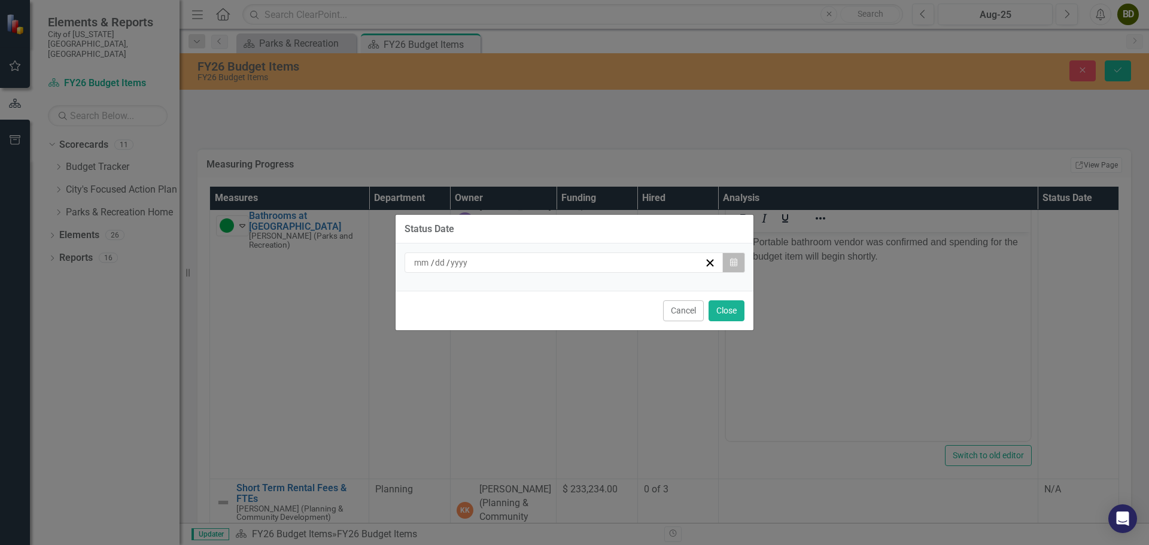
click at [736, 268] on button "Calendar" at bounding box center [733, 263] width 23 height 20
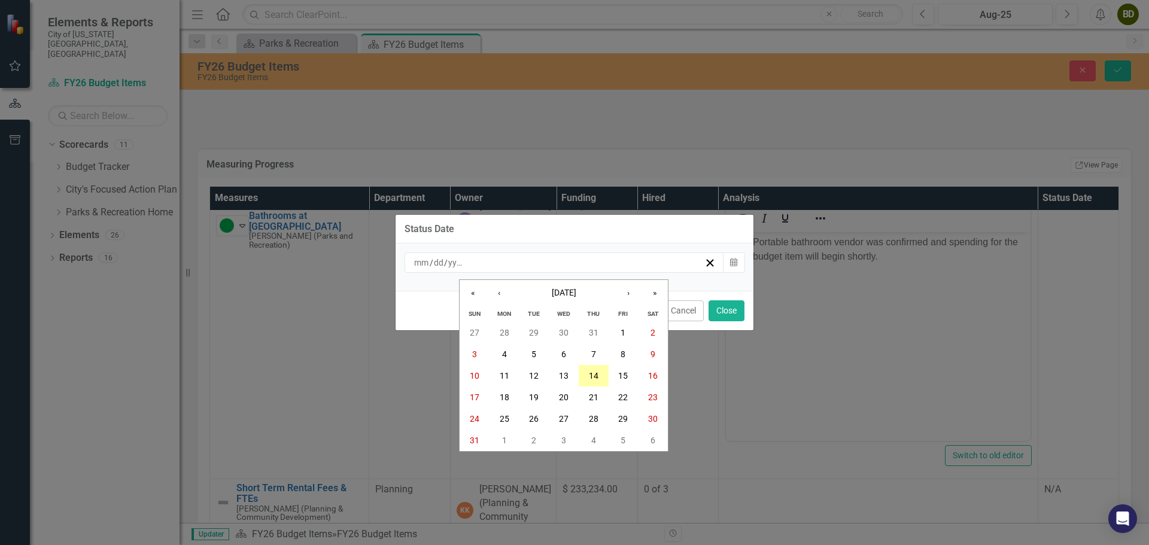
click at [589, 379] on abbr "14" at bounding box center [594, 376] width 10 height 10
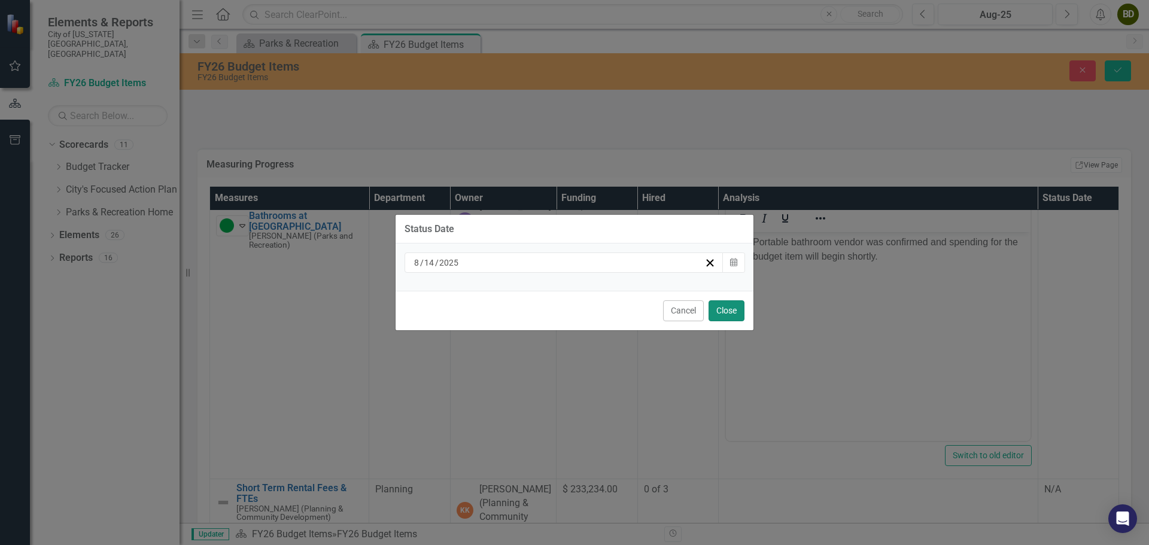
click at [722, 314] on button "Close" at bounding box center [727, 310] width 36 height 21
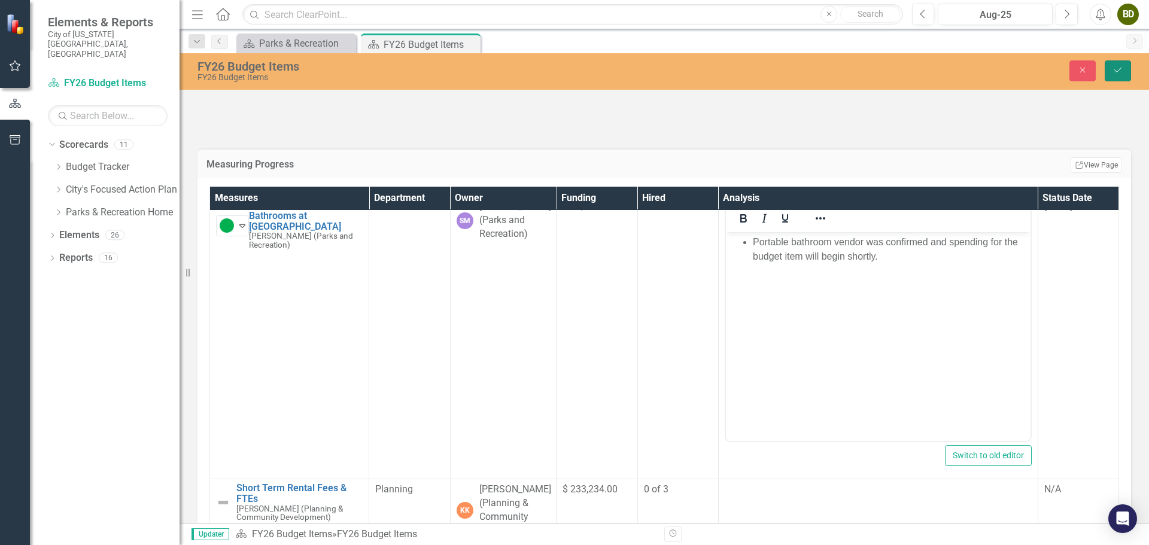
click at [1121, 66] on icon "Save" at bounding box center [1118, 70] width 11 height 8
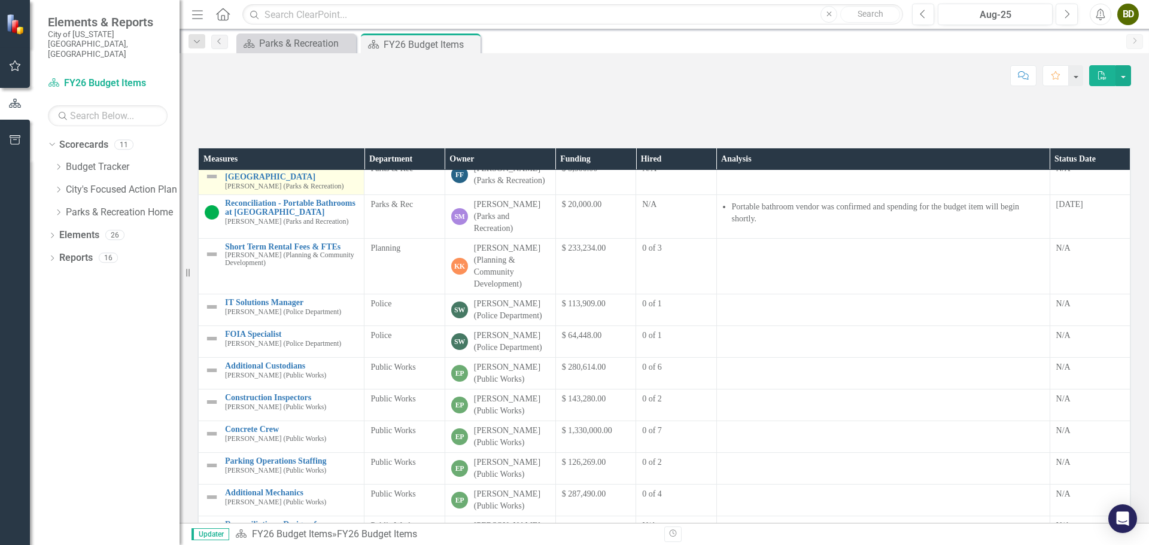
scroll to position [599, 0]
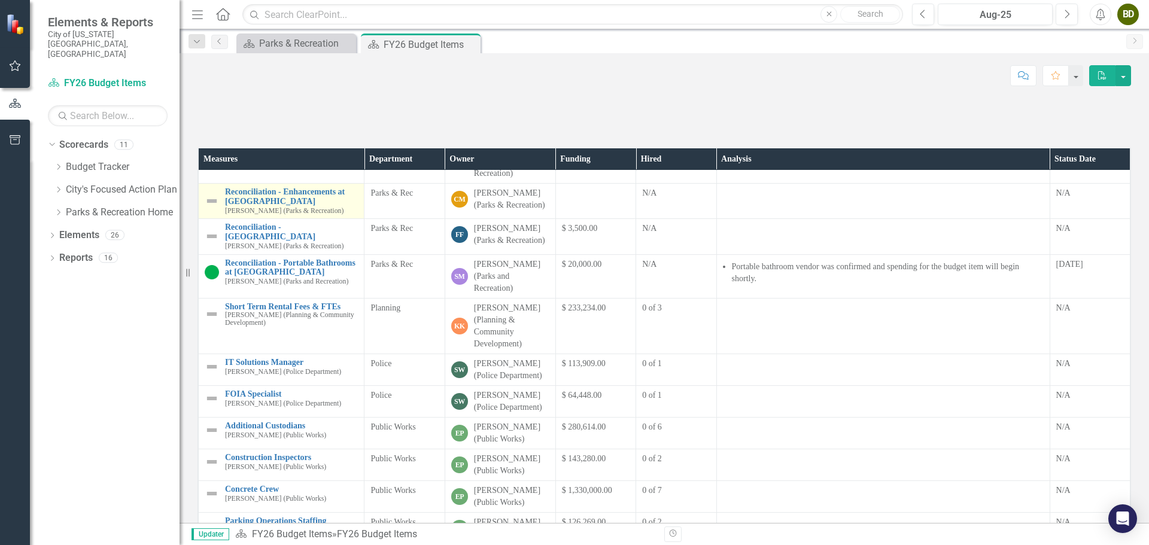
click at [212, 208] on img at bounding box center [212, 201] width 14 height 14
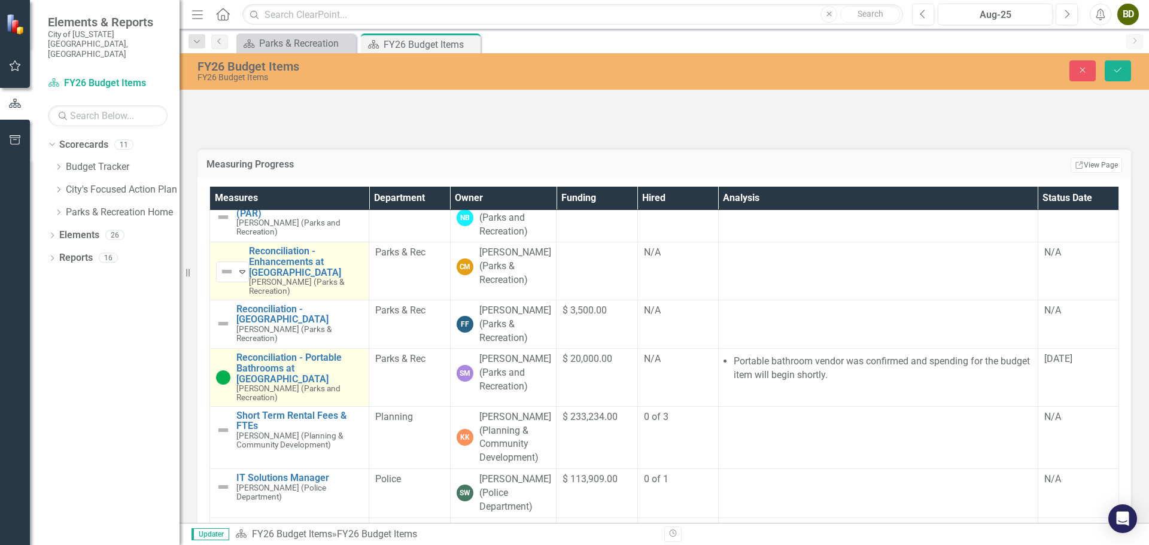
scroll to position [745, 0]
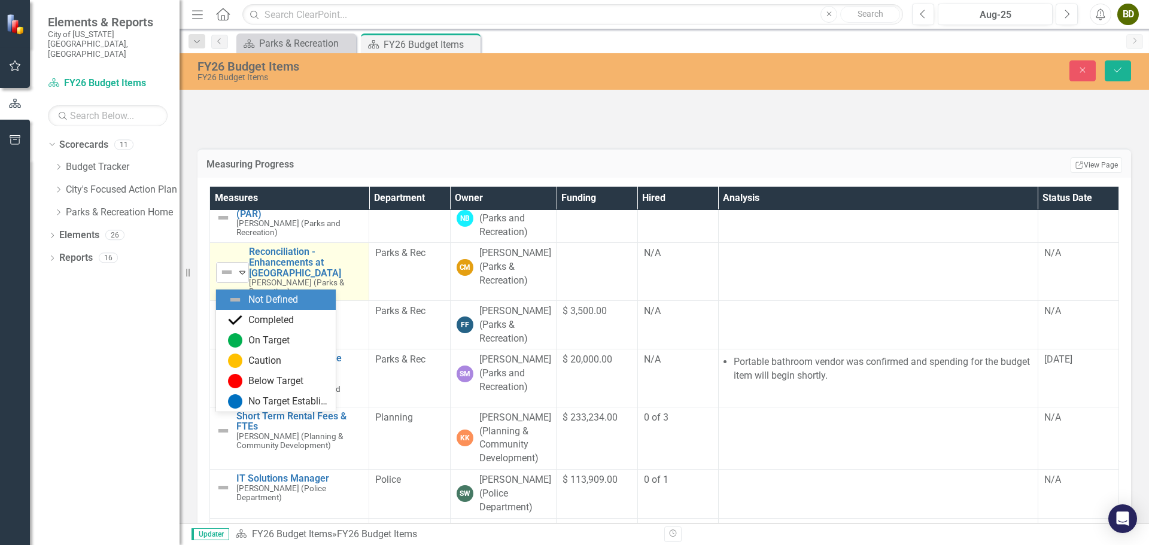
click at [233, 281] on div "Not Defined" at bounding box center [227, 272] width 18 height 17
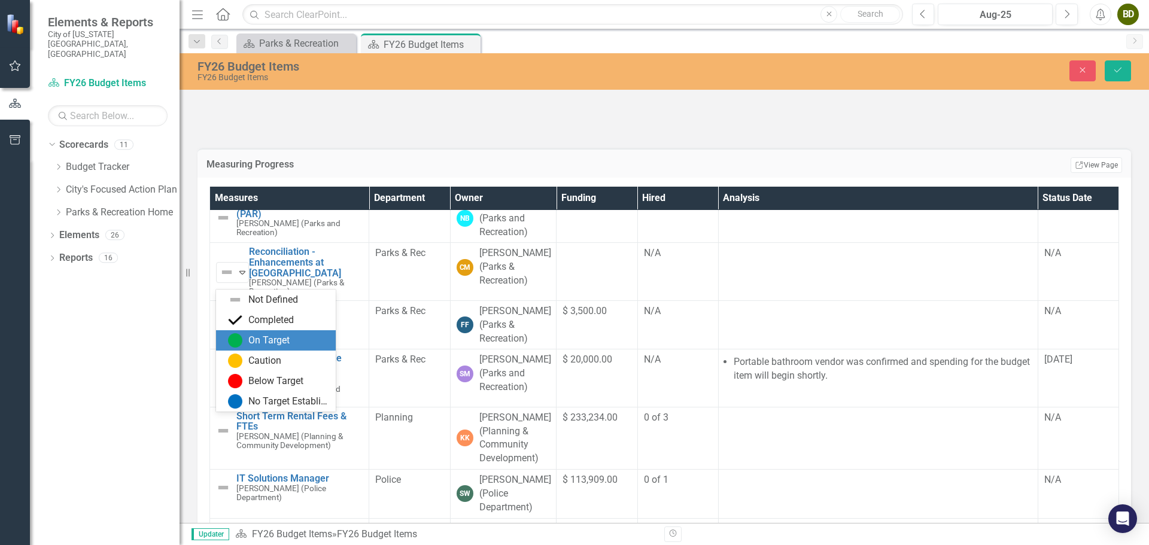
click at [258, 336] on div "On Target" at bounding box center [268, 341] width 41 height 14
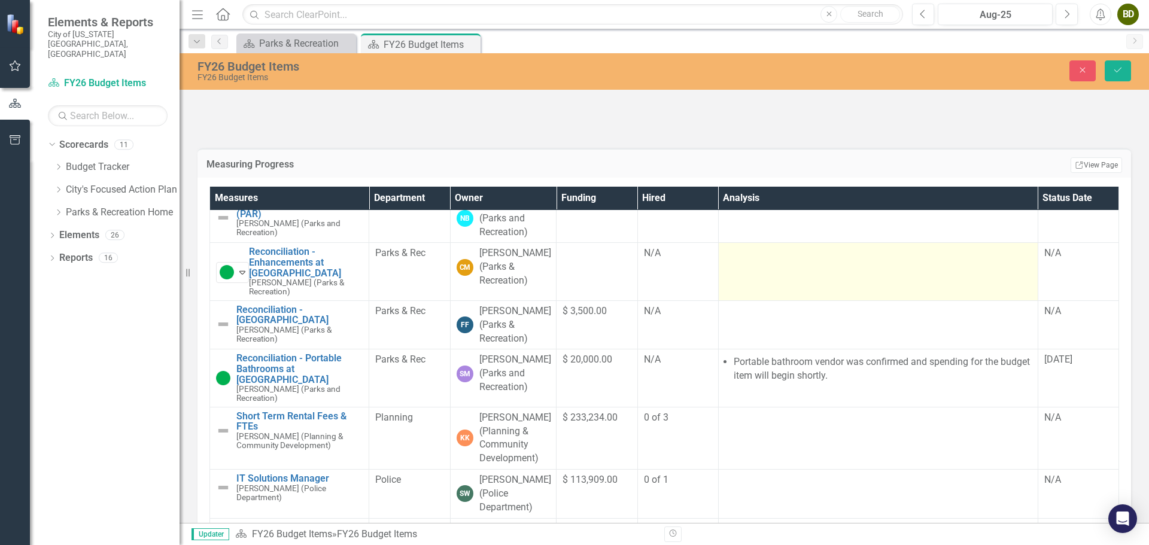
click at [752, 300] on td at bounding box center [878, 271] width 320 height 57
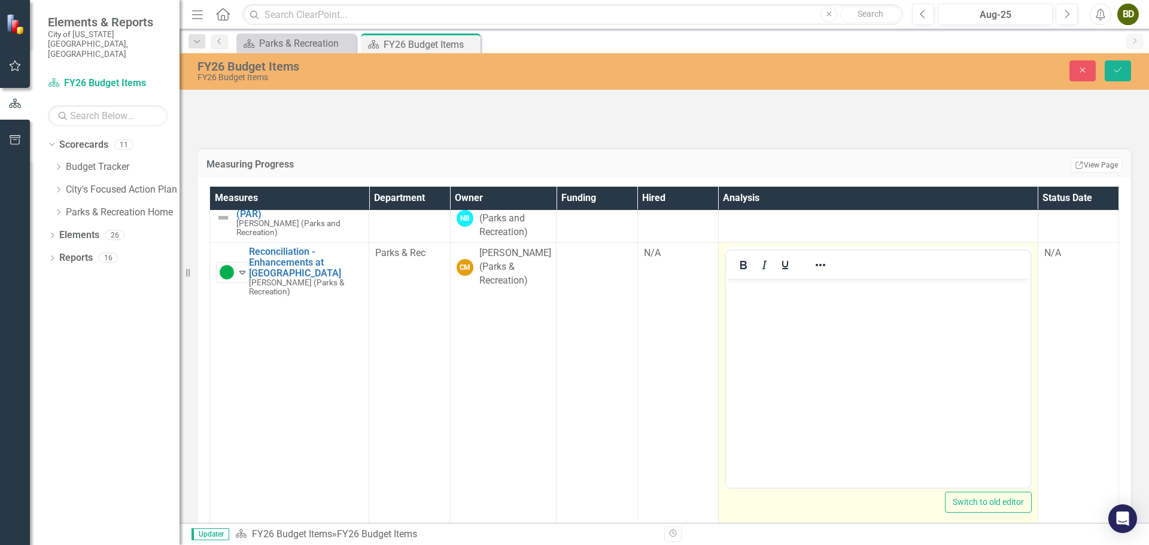
scroll to position [0, 0]
click at [814, 272] on icon "Reveal or hide additional toolbar items" at bounding box center [820, 265] width 14 height 14
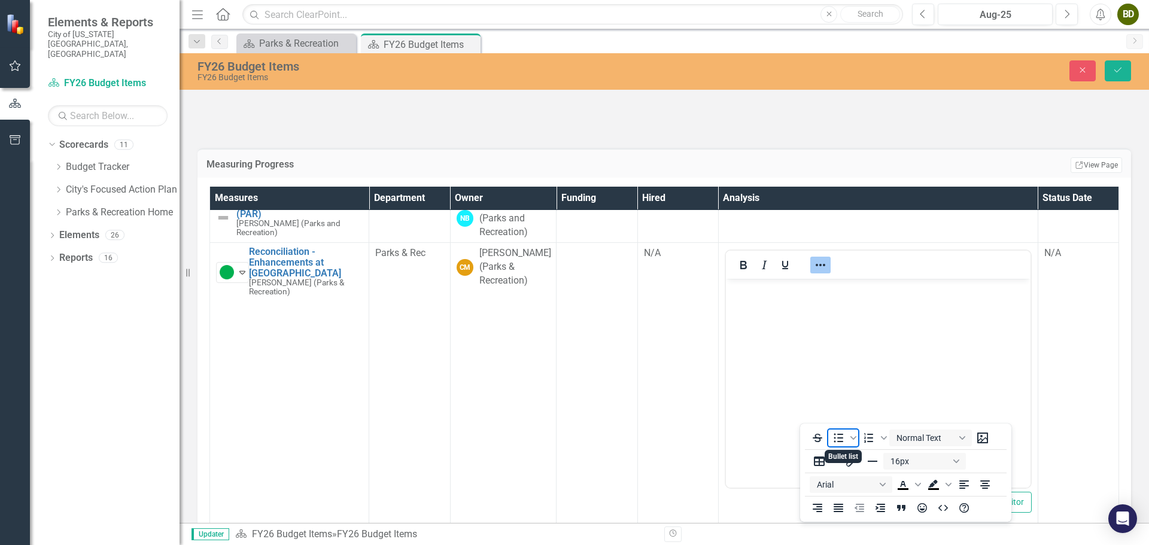
click at [837, 439] on icon "Bullet list" at bounding box center [838, 438] width 14 height 14
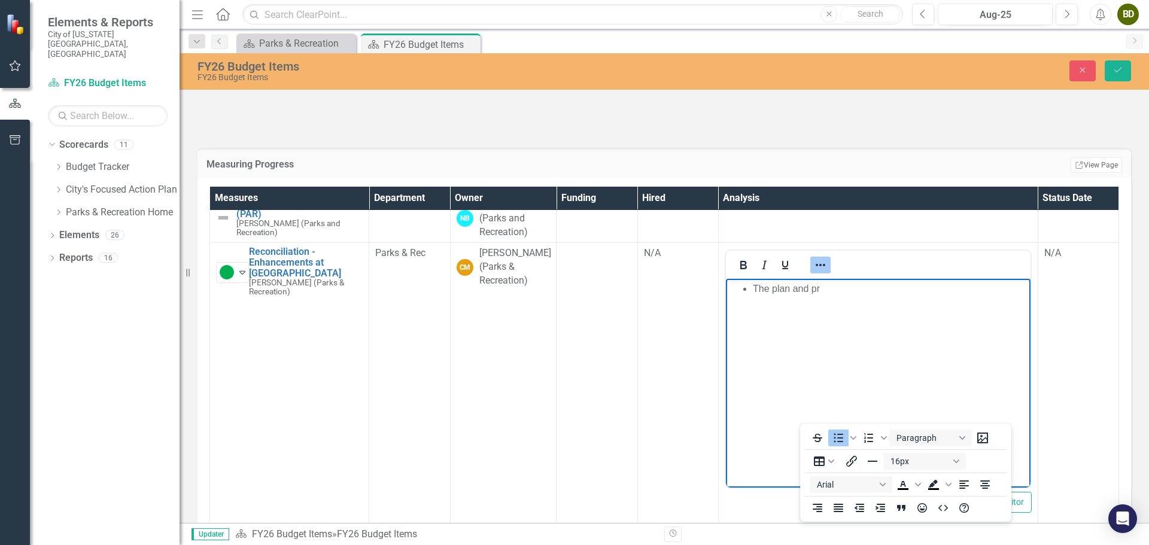
scroll to position [120, 0]
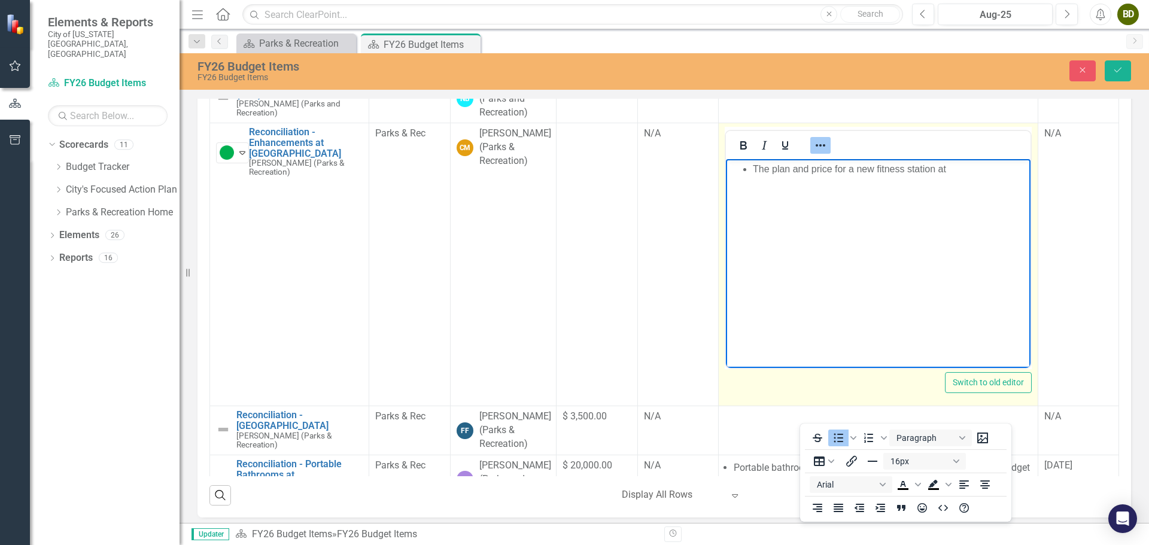
click at [754, 171] on li "The plan and price for a new fitness station at" at bounding box center [889, 169] width 275 height 14
click at [984, 170] on li "Received the plan and price for a new fitness station at" at bounding box center [889, 169] width 275 height 14
click at [992, 171] on li "Received the plan and price for a new playground and ftness station at" at bounding box center [889, 176] width 275 height 29
click at [813, 180] on li "Received the plan and price for a new playground and fitness station at" at bounding box center [889, 176] width 275 height 29
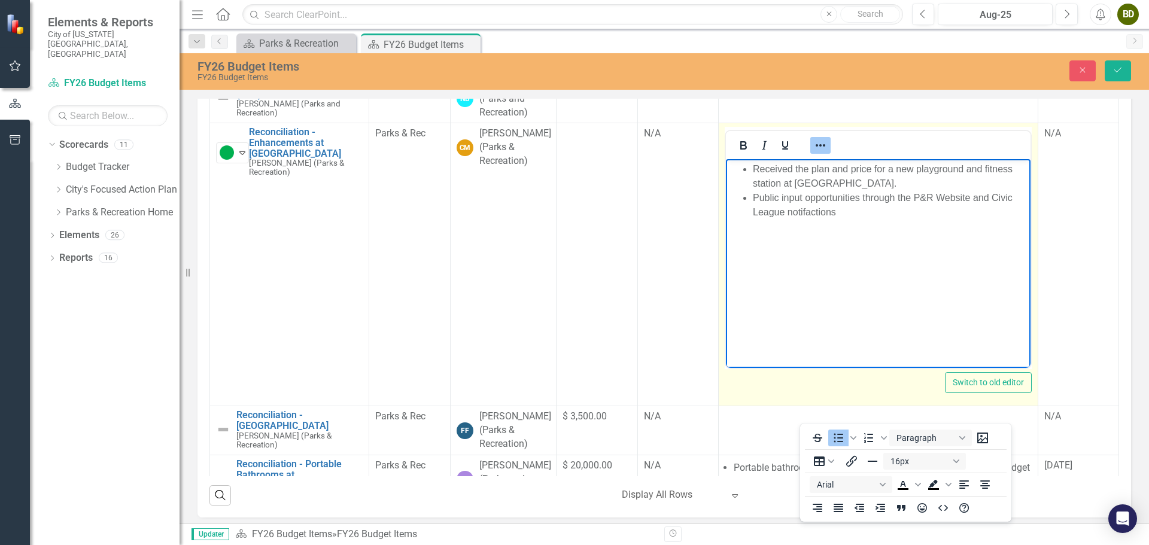
drag, startPoint x: 993, startPoint y: 194, endPoint x: 1000, endPoint y: 218, distance: 24.8
click at [1000, 218] on li "Public input opportunities through the P&R Website and Civic League notifactions" at bounding box center [889, 205] width 275 height 29
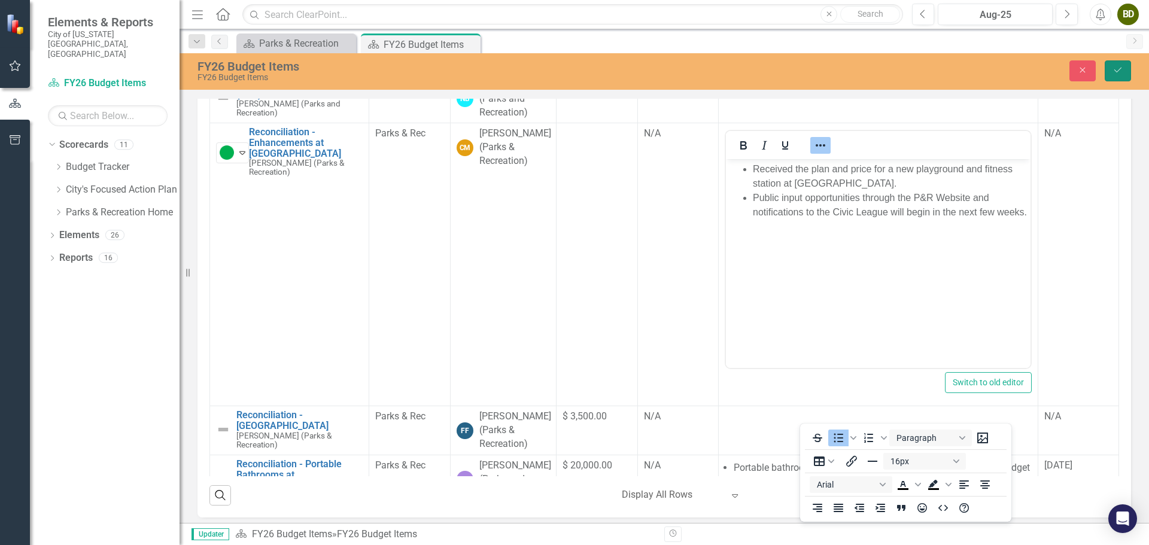
click at [1126, 78] on button "Save" at bounding box center [1118, 70] width 26 height 21
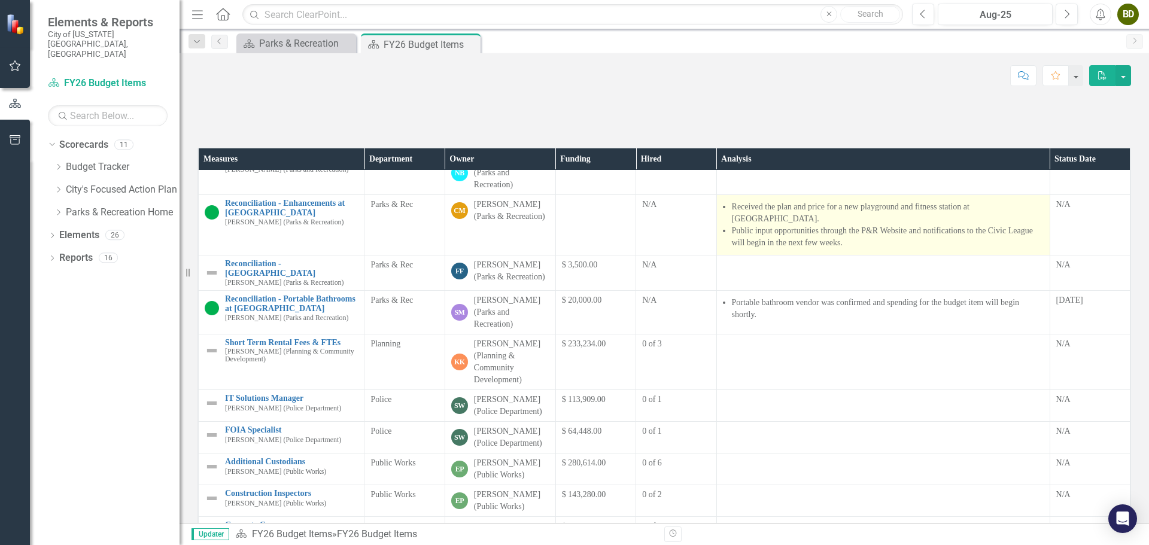
scroll to position [577, 0]
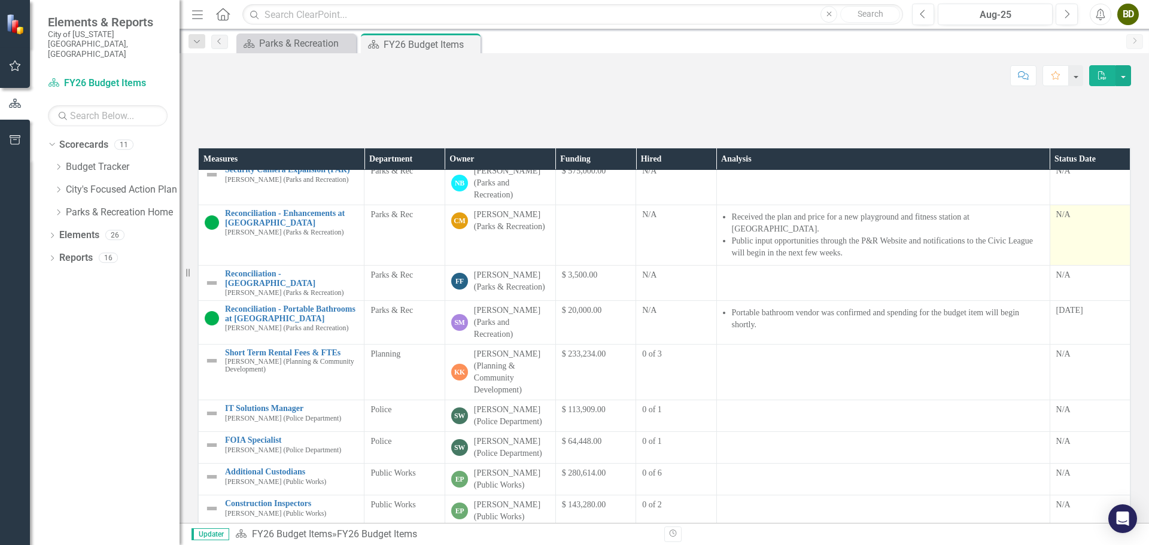
click at [1063, 221] on div "N/A" at bounding box center [1090, 215] width 68 height 12
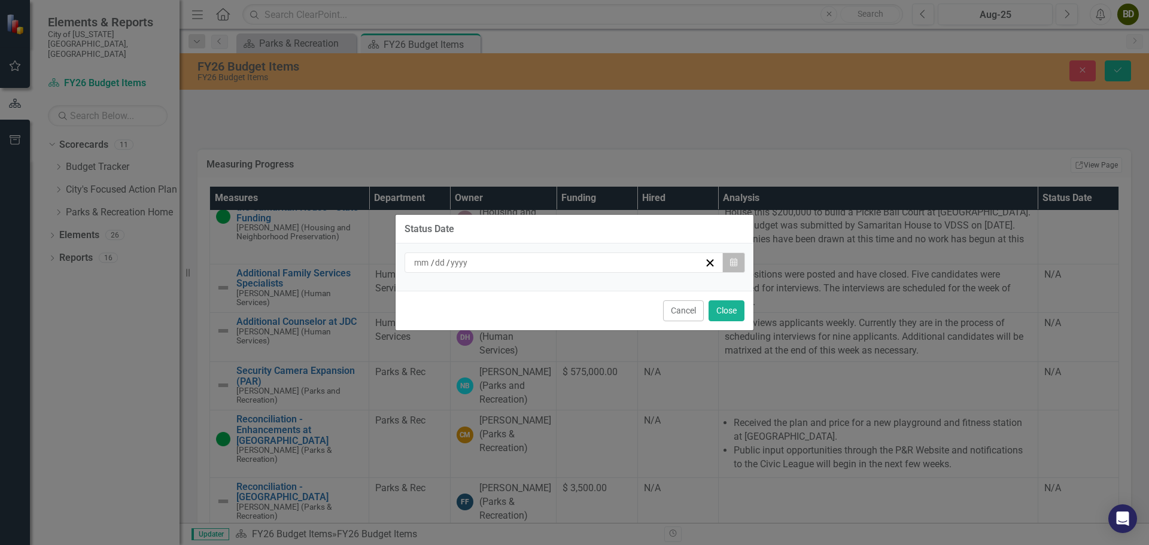
click at [734, 264] on icon "Calendar" at bounding box center [733, 263] width 7 height 8
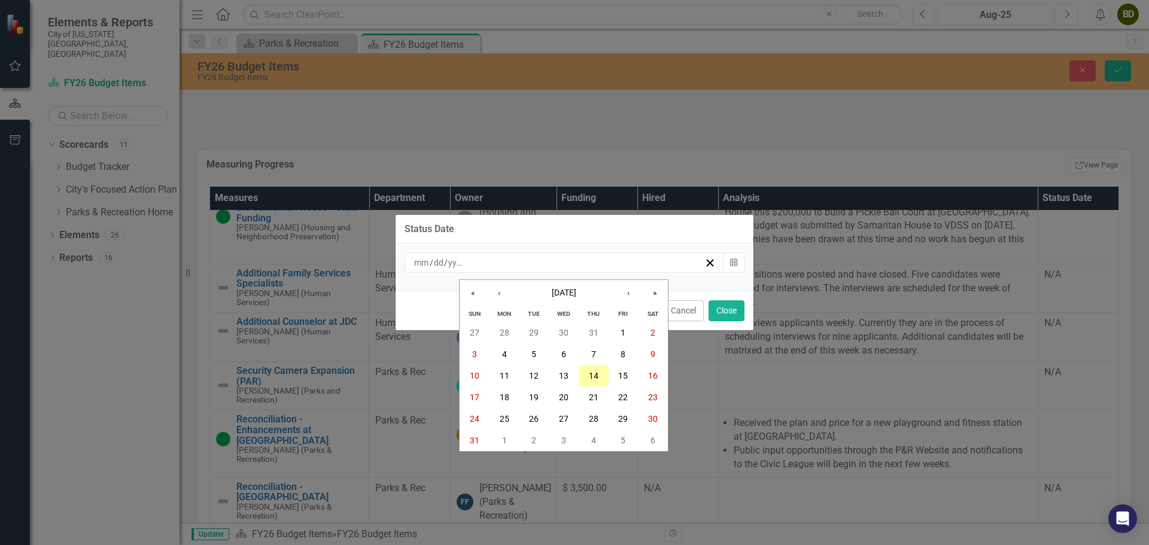
click at [594, 373] on abbr "14" at bounding box center [594, 376] width 10 height 10
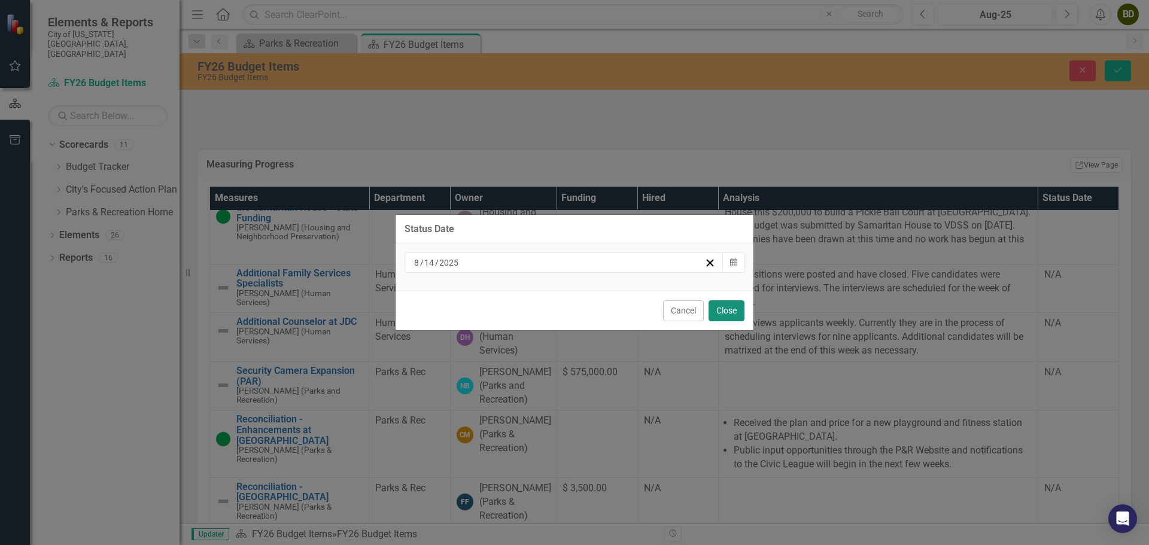
click at [728, 306] on button "Close" at bounding box center [727, 310] width 36 height 21
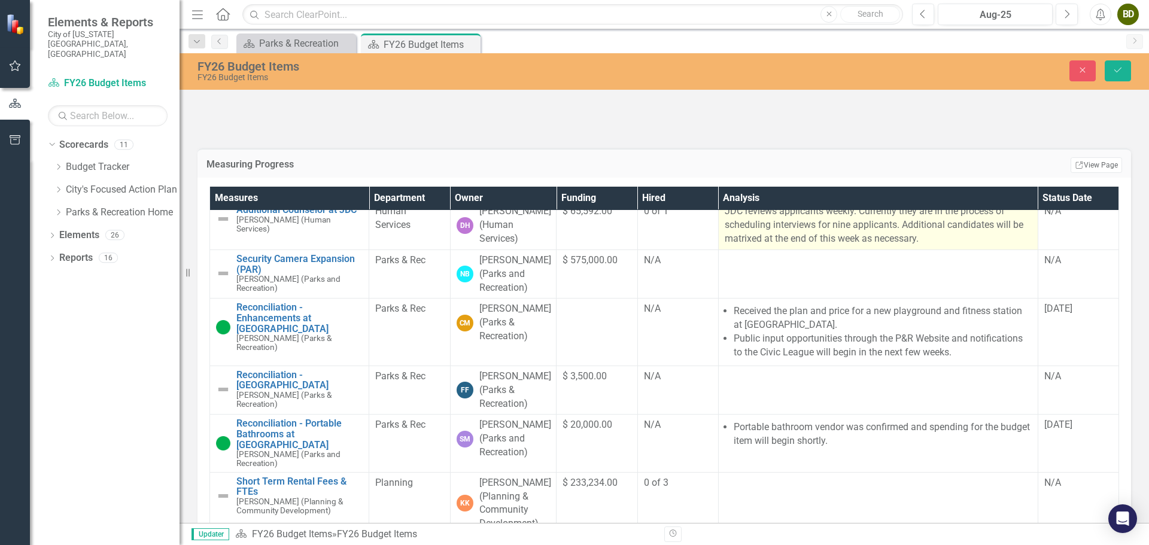
scroll to position [697, 0]
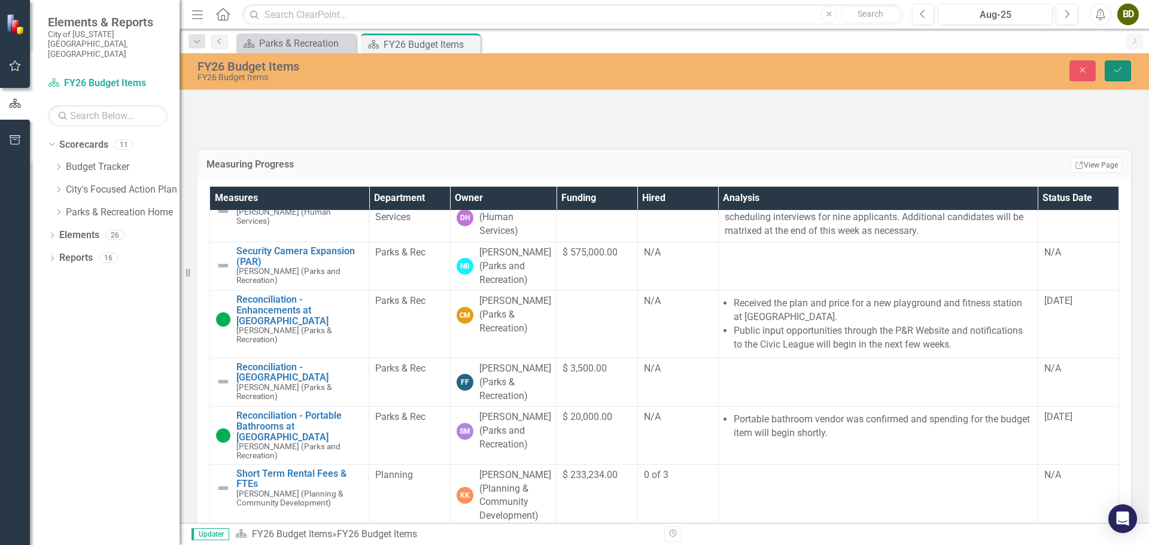
click at [1124, 70] on button "Save" at bounding box center [1118, 70] width 26 height 21
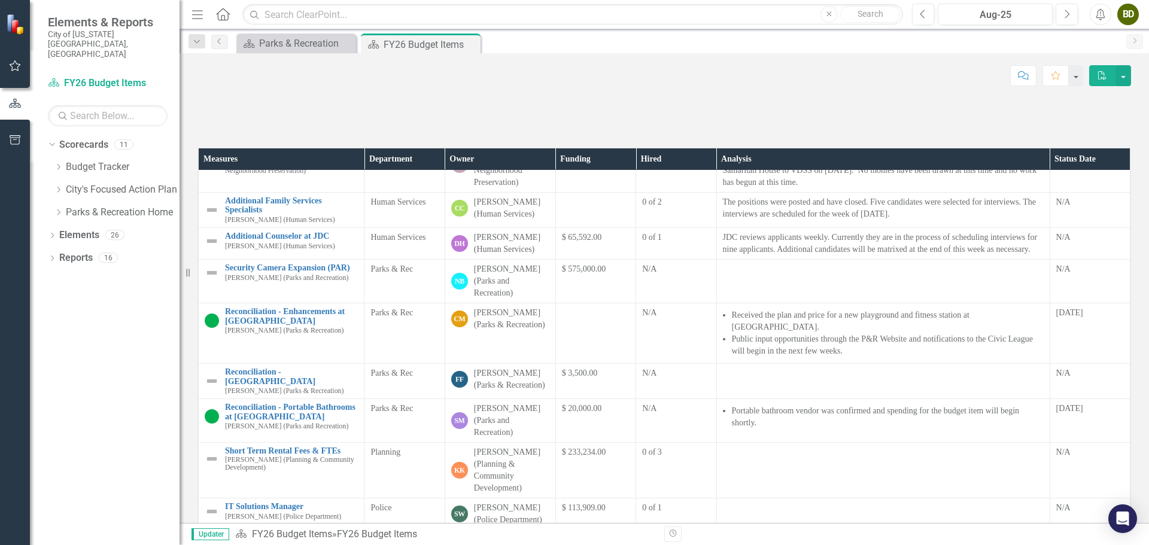
scroll to position [539, 0]
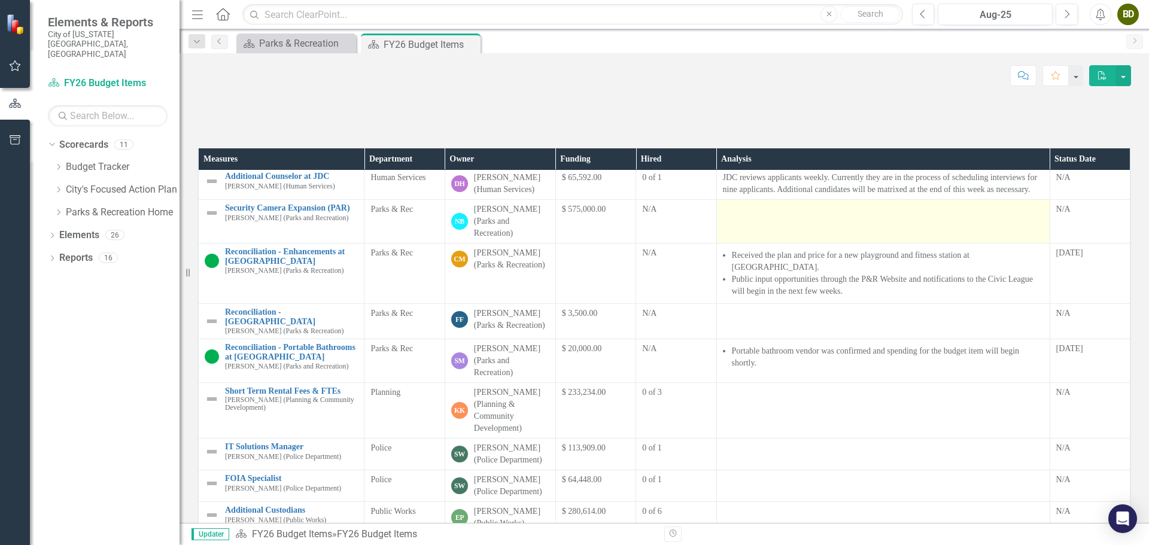
click at [794, 244] on td at bounding box center [882, 222] width 333 height 44
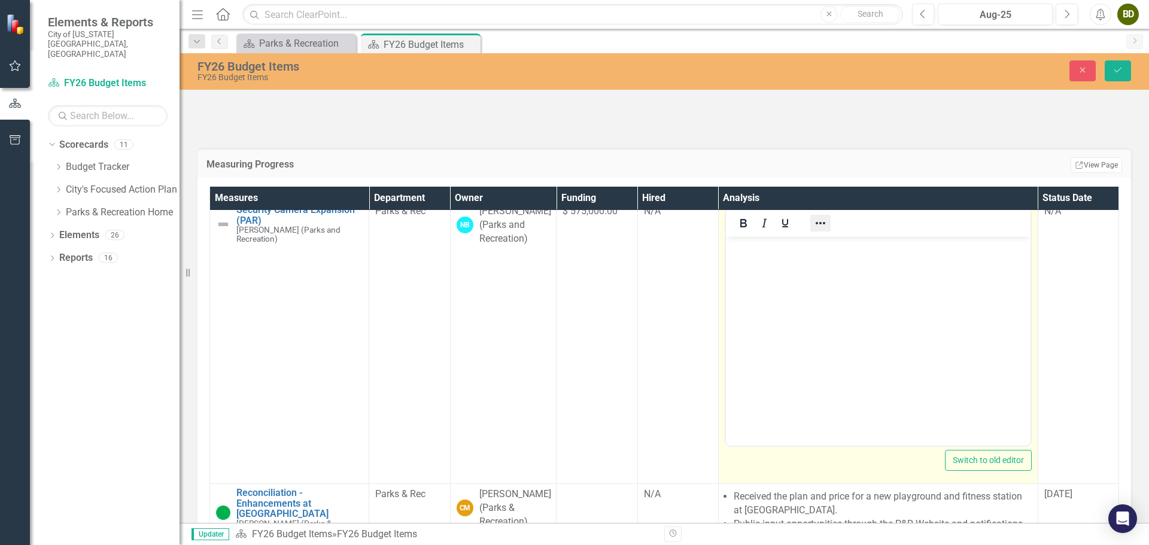
scroll to position [718, 0]
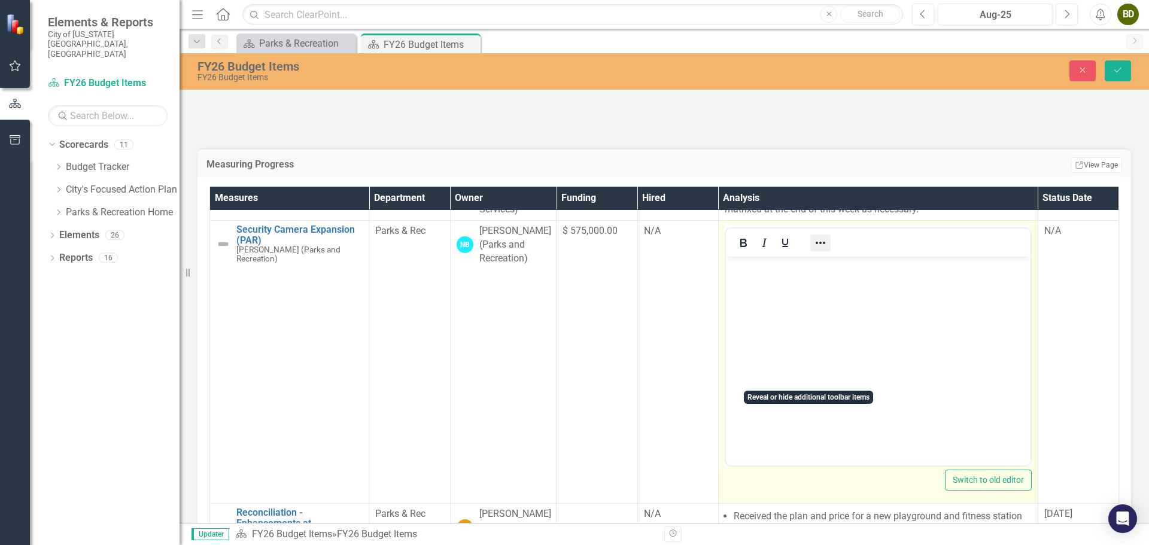
click at [813, 250] on icon "Reveal or hide additional toolbar items" at bounding box center [820, 243] width 14 height 14
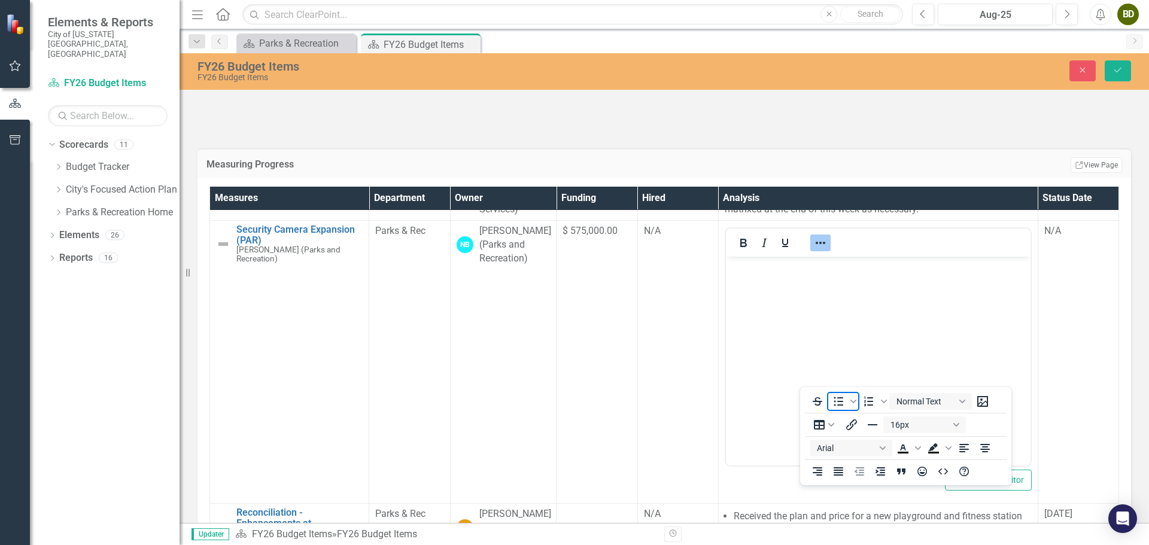
click at [837, 403] on icon "Bullet list" at bounding box center [838, 401] width 14 height 14
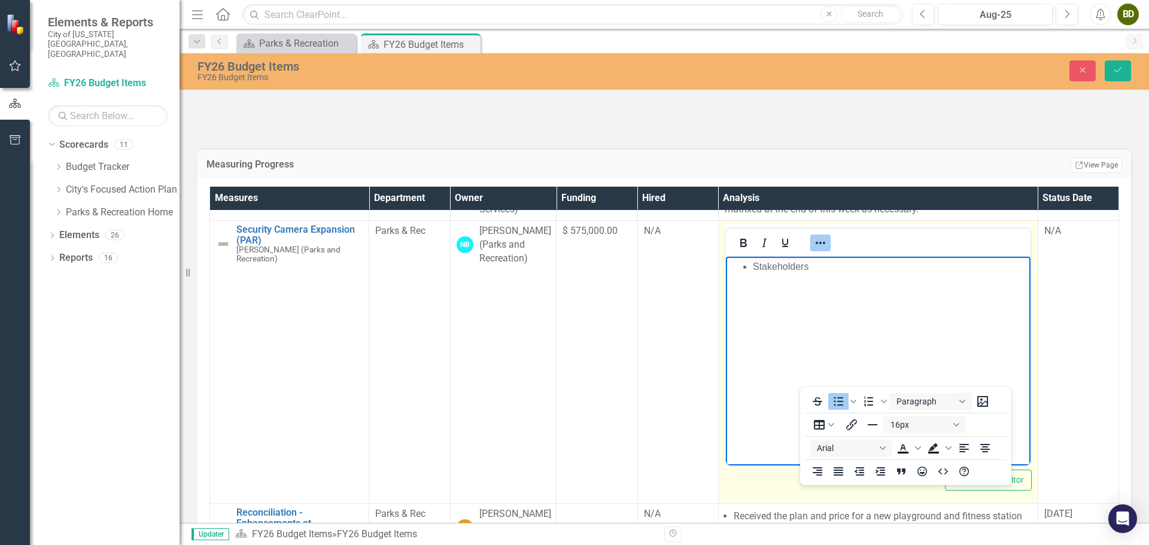
scroll to position [778, 0]
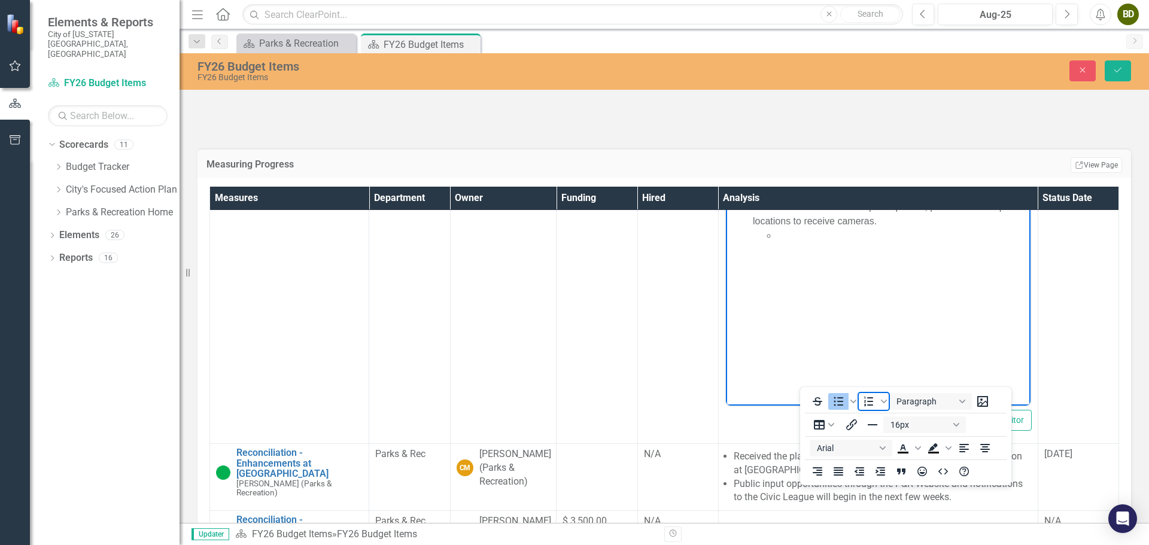
click at [862, 404] on icon "Numbered list" at bounding box center [869, 401] width 14 height 14
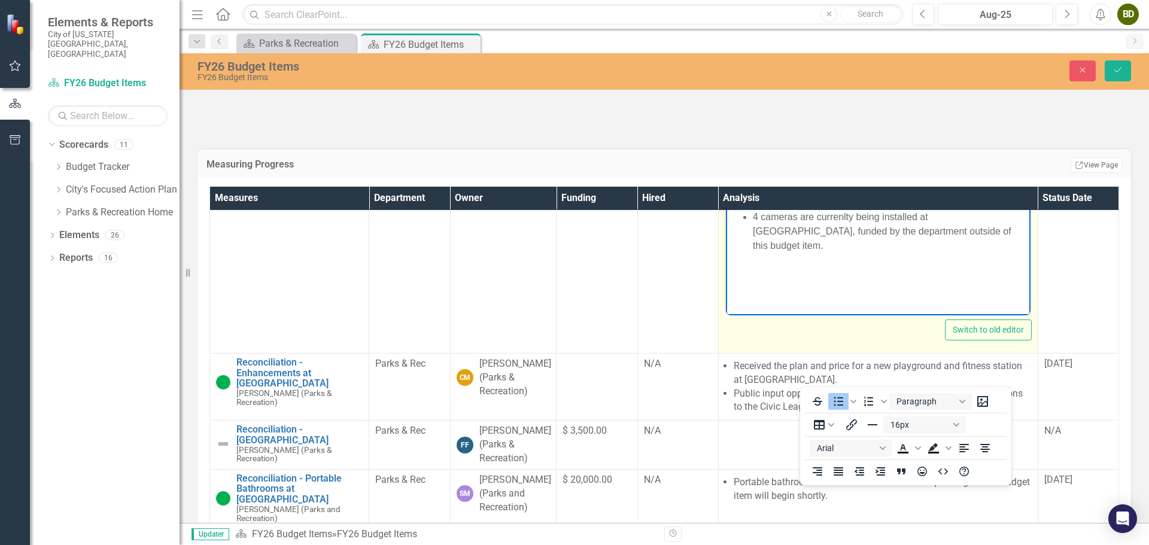
scroll to position [898, 0]
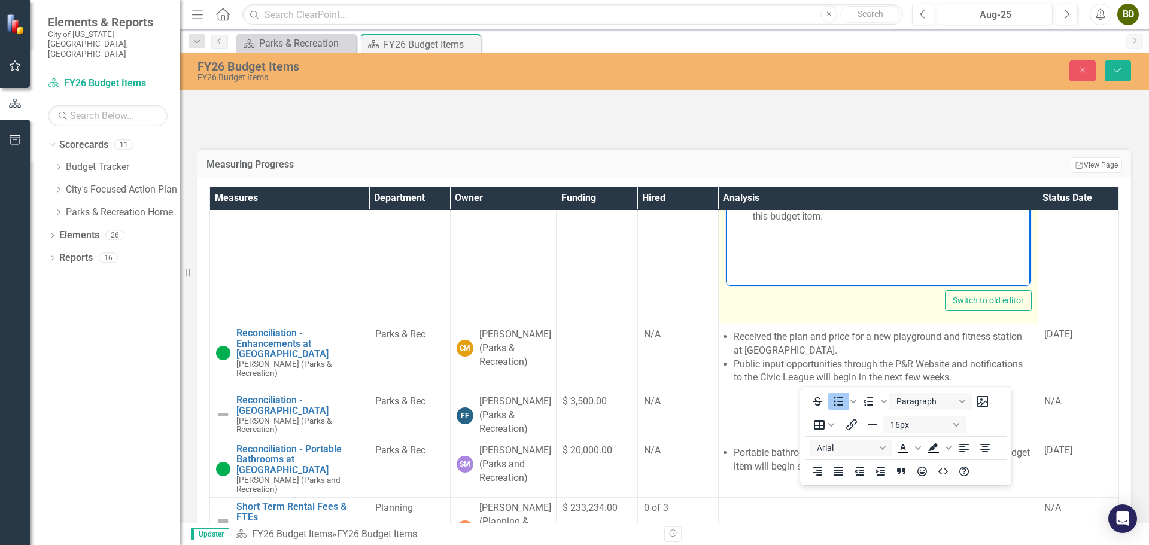
click at [962, 200] on li "4 cameras are currenlty being installed at [GEOGRAPHIC_DATA], funded by the dep…" at bounding box center [889, 201] width 275 height 43
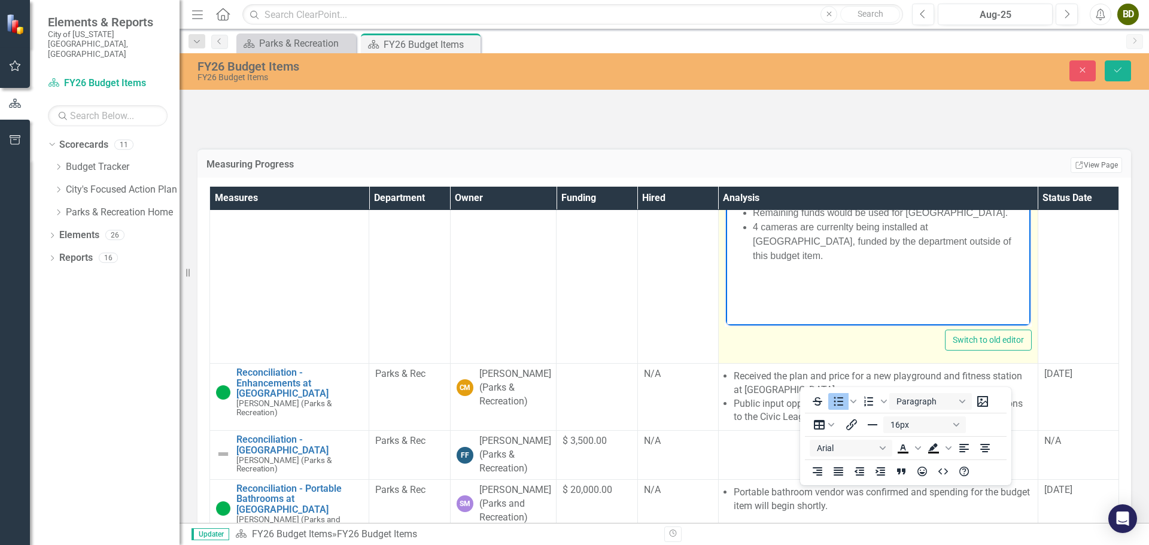
scroll to position [838, 0]
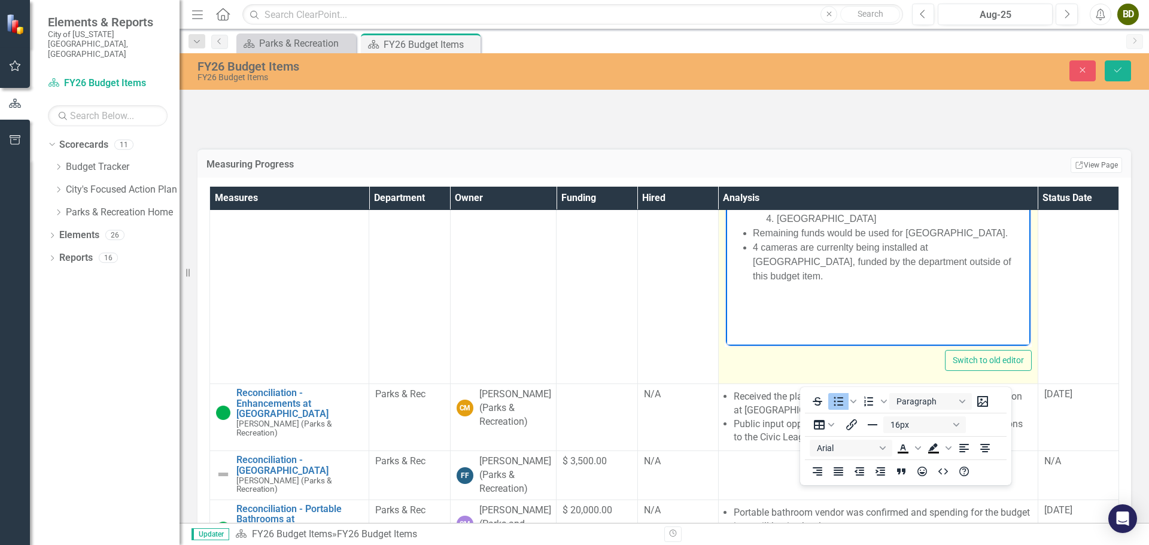
click at [889, 218] on li "[GEOGRAPHIC_DATA]" at bounding box center [901, 218] width 251 height 14
click at [939, 236] on li "P&R, IT, PD, and OEM will conduct ons-ite" at bounding box center [889, 233] width 275 height 14
click at [923, 233] on li "P&R, IT, PD, and OEM will conduct ons-ite" at bounding box center [889, 233] width 275 height 14
click at [961, 226] on li "P&R, IT, PD, and OEM will conduct ons-site" at bounding box center [889, 233] width 275 height 14
click at [907, 231] on li "P&R, IT, PD, and OEM will conduct ons-site evaluations in" at bounding box center [889, 233] width 275 height 14
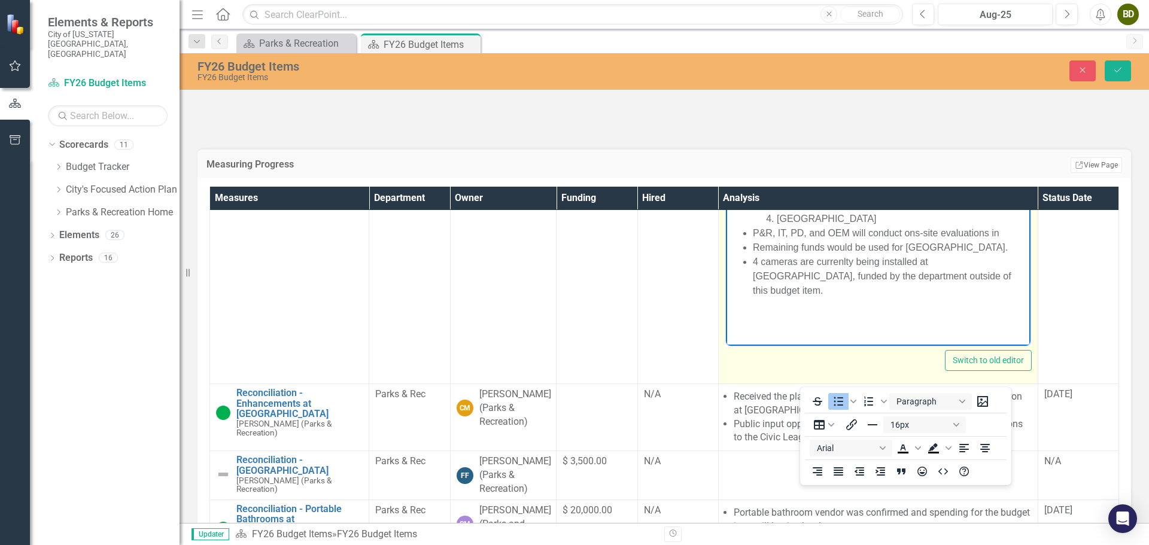
click at [919, 233] on li "P&R, IT, PD, and OEM will conduct ons-site evaluations in" at bounding box center [889, 233] width 275 height 14
click at [988, 217] on li "[GEOGRAPHIC_DATA]" at bounding box center [901, 218] width 251 height 14
click at [1003, 230] on li "P&R, IT, PD, and OEM will conduct on-site evaluations in" at bounding box center [889, 233] width 275 height 14
click at [907, 244] on li "P&R, IT, PD, and OEM will conduct on-site evaluations in August and September t…" at bounding box center [889, 240] width 275 height 29
drag, startPoint x: 1013, startPoint y: 246, endPoint x: 1813, endPoint y: 524, distance: 847.1
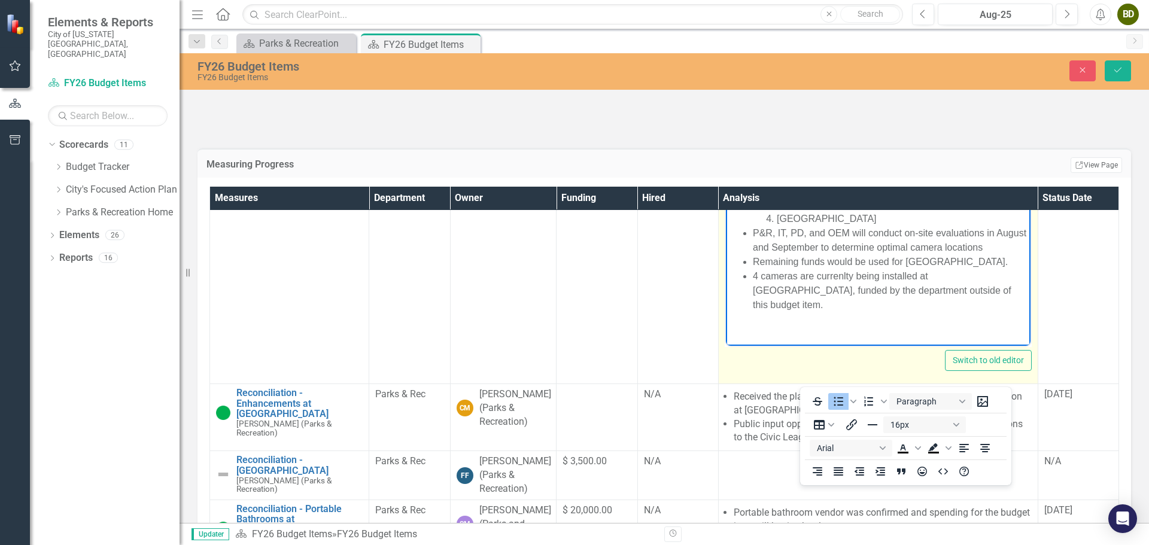
click at [1013, 246] on li "P&R, IT, PD, and OEM will conduct on-site evaluations in August and September t…" at bounding box center [889, 240] width 275 height 29
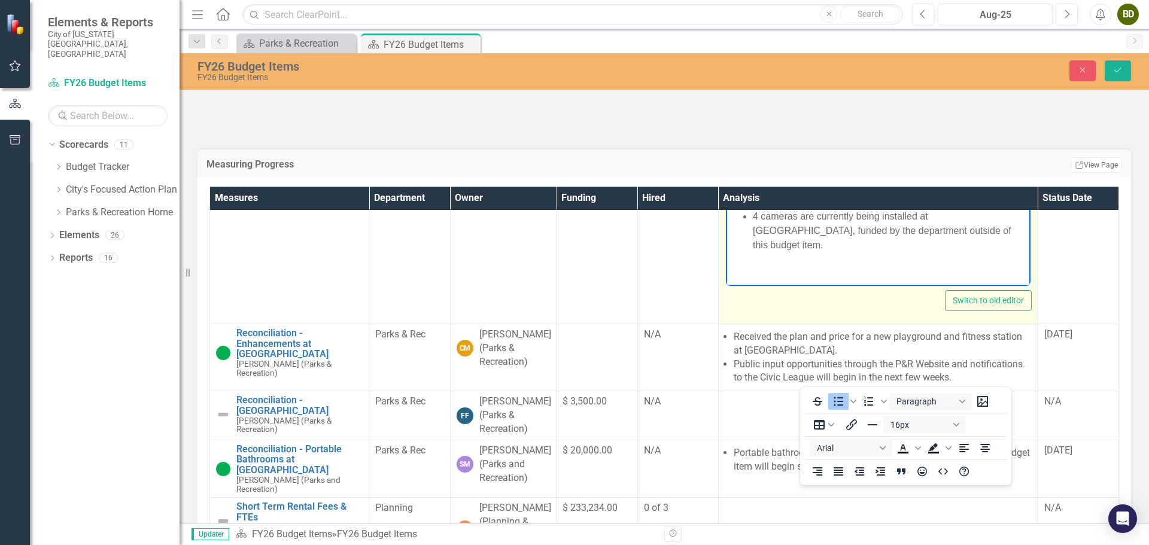
click at [977, 230] on li "4 cameras are currently being installed at [GEOGRAPHIC_DATA], funded by the dep…" at bounding box center [889, 230] width 275 height 43
click at [789, 311] on div "Switch to old editor" at bounding box center [878, 300] width 307 height 21
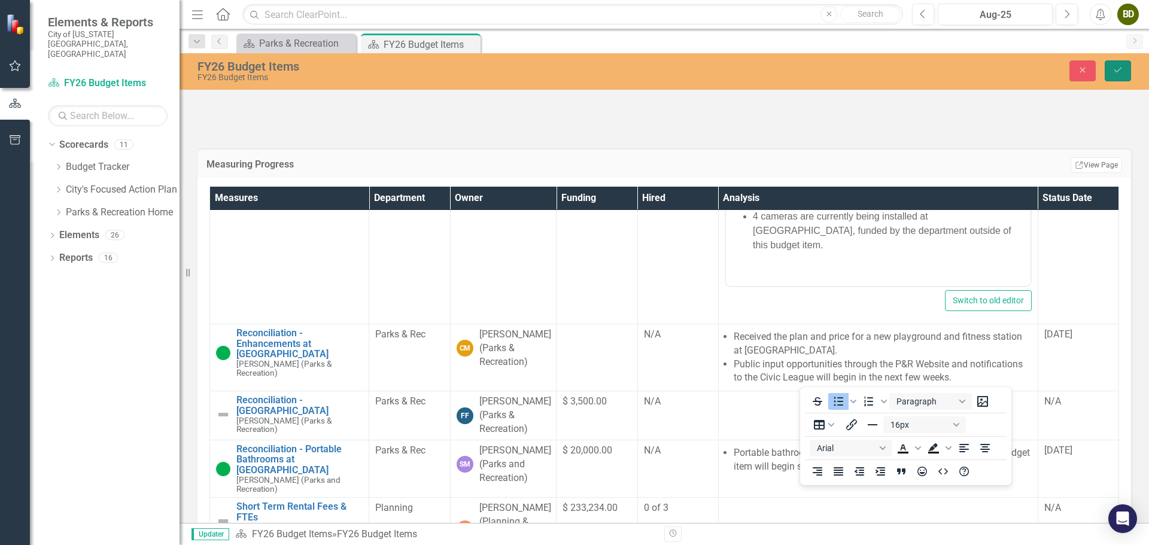
click at [1120, 72] on icon "Save" at bounding box center [1118, 70] width 11 height 8
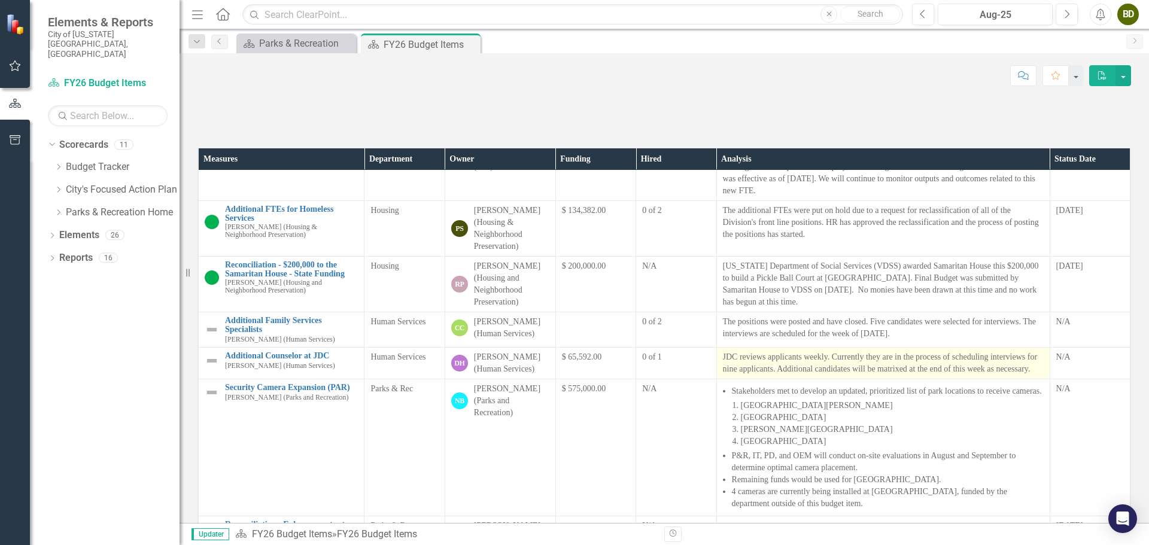
scroll to position [539, 0]
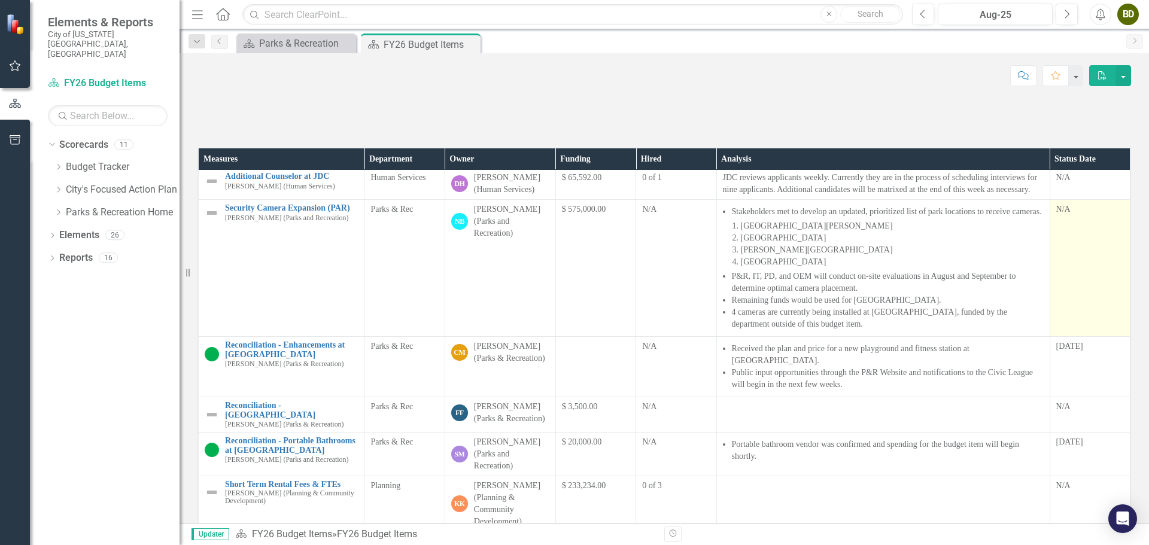
click at [1070, 337] on td "N/A" at bounding box center [1090, 268] width 80 height 137
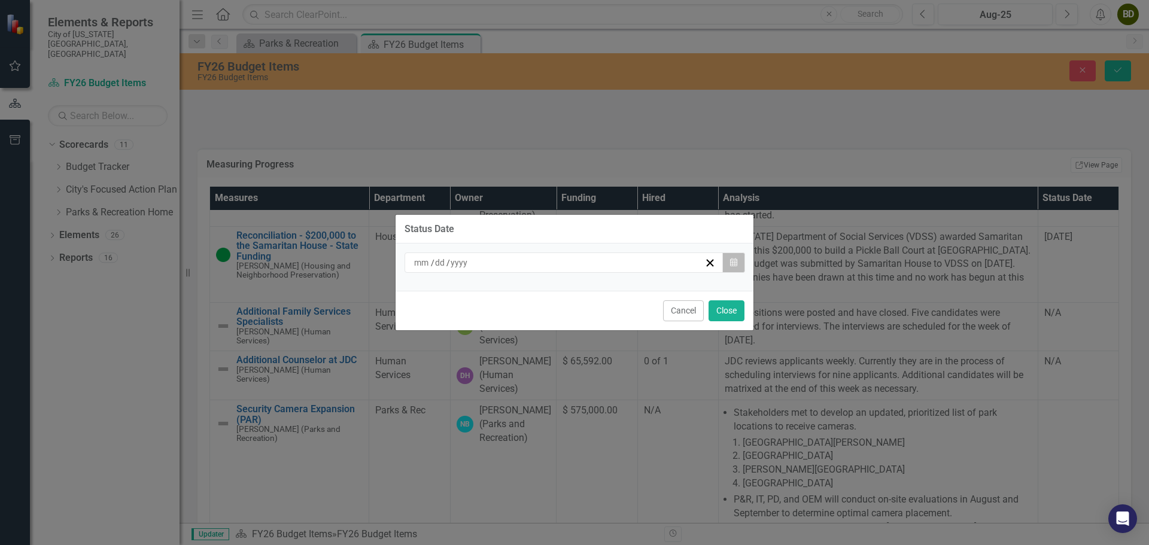
click at [734, 262] on icon "Calendar" at bounding box center [733, 263] width 7 height 8
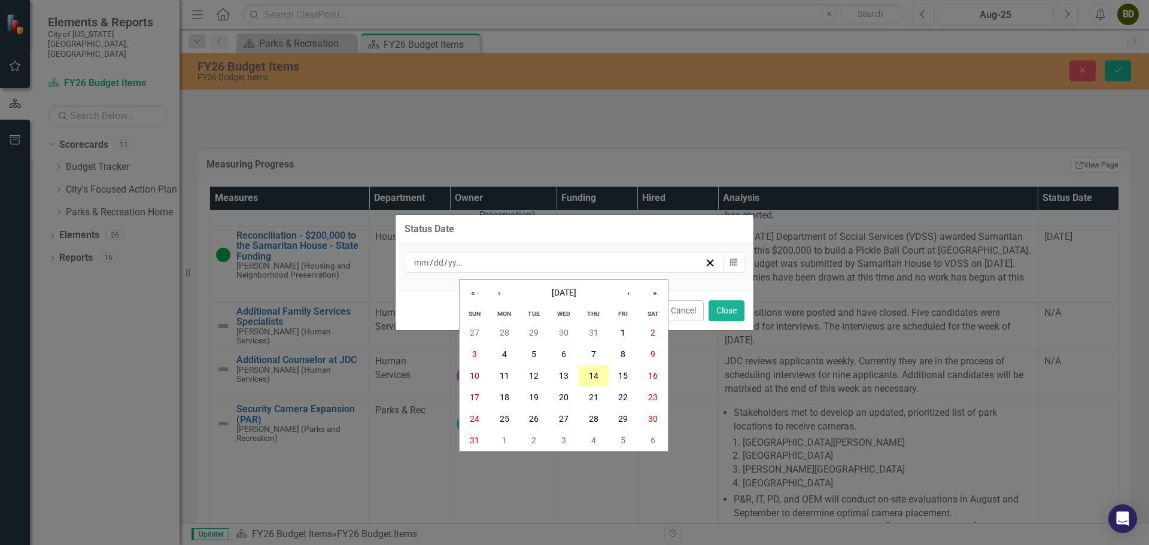
click at [587, 378] on button "14" at bounding box center [594, 376] width 30 height 22
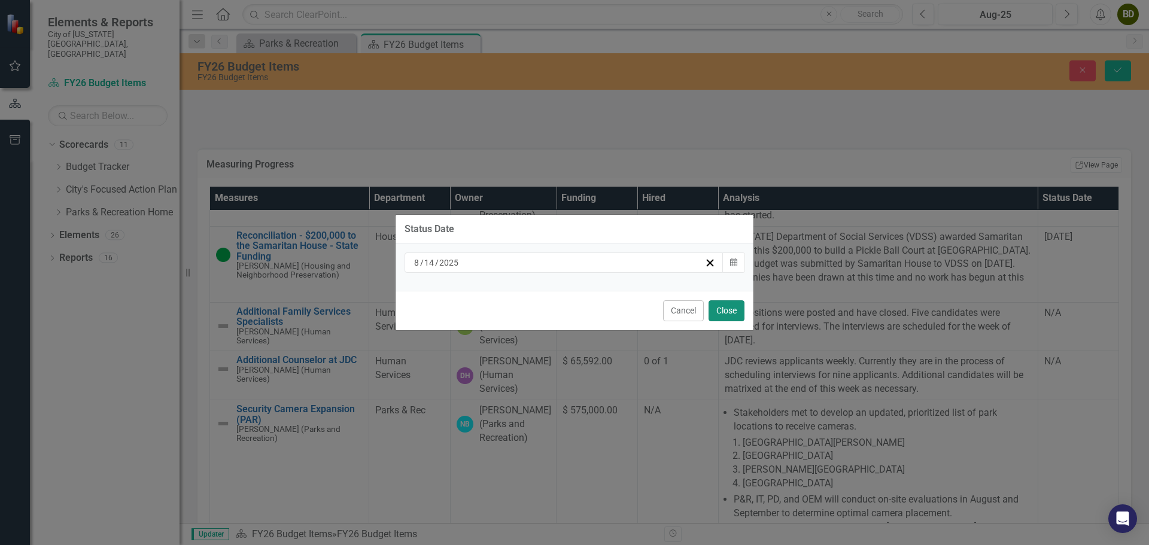
click at [731, 305] on button "Close" at bounding box center [727, 310] width 36 height 21
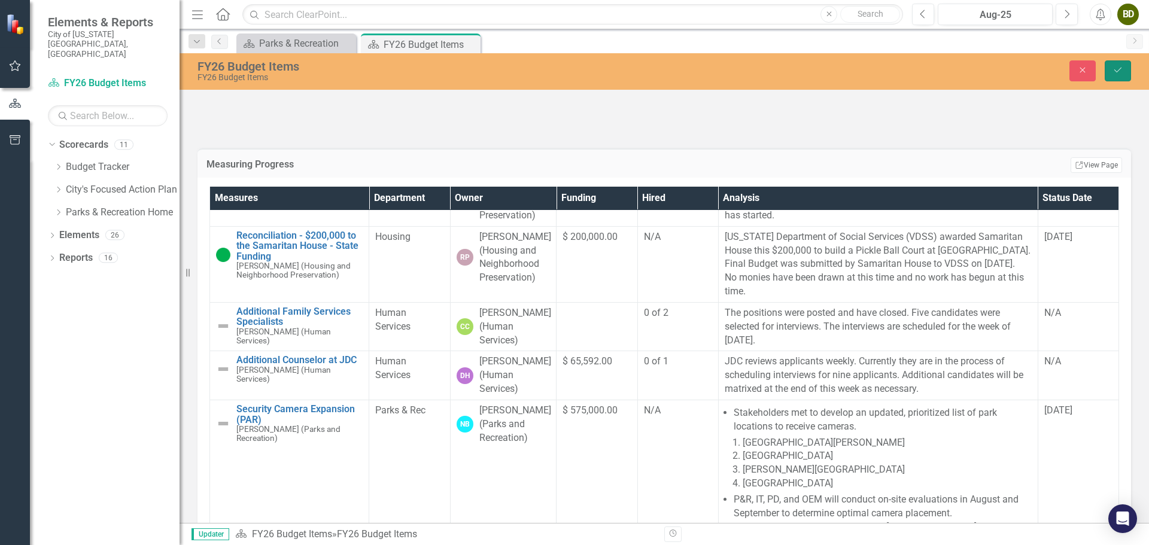
click at [1122, 73] on icon "Save" at bounding box center [1118, 70] width 11 height 8
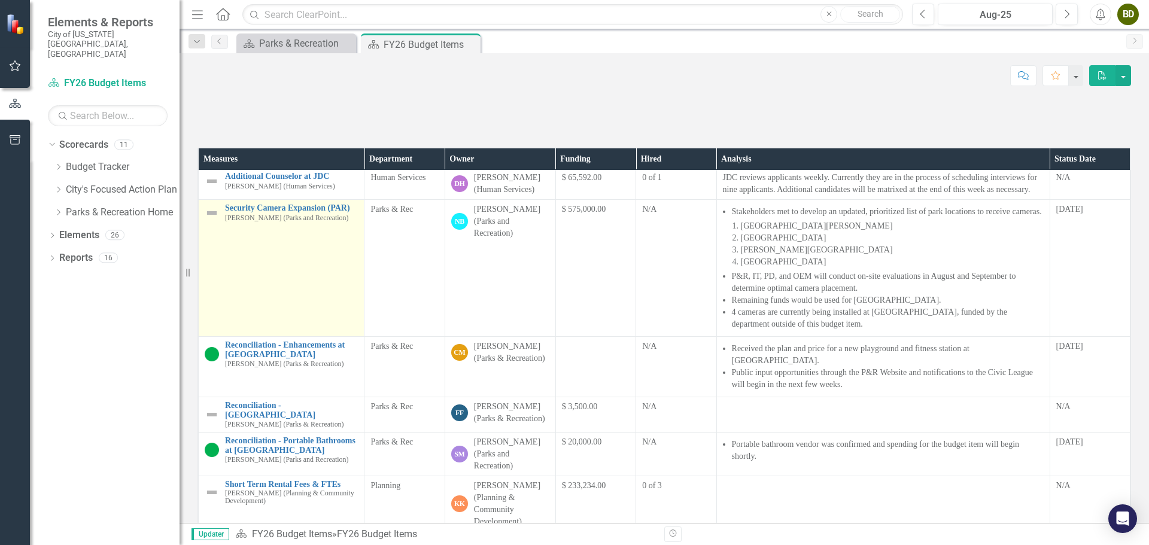
click at [212, 220] on img at bounding box center [212, 213] width 14 height 14
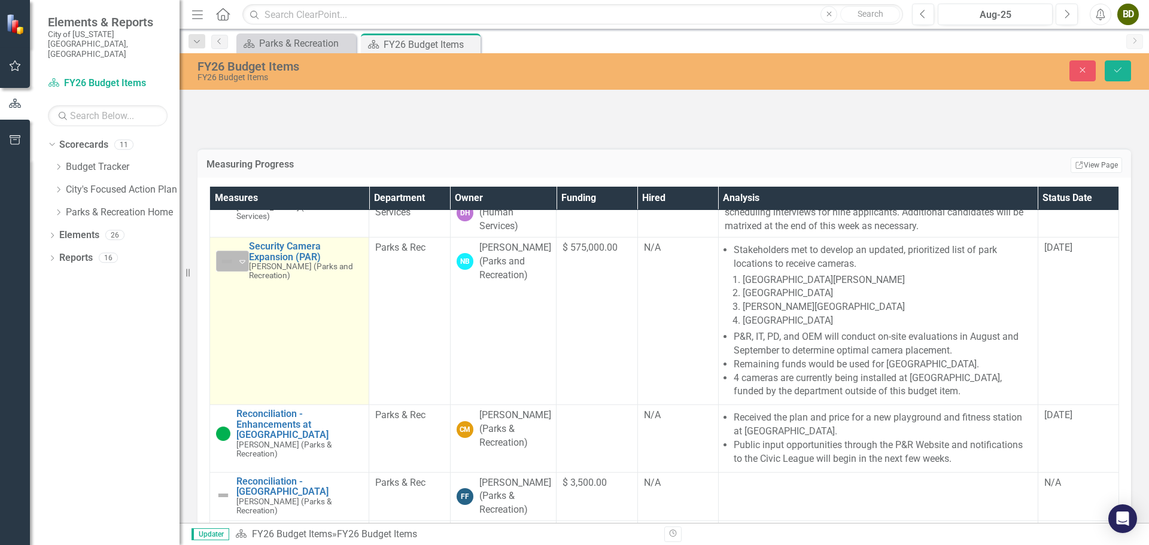
scroll to position [680, 0]
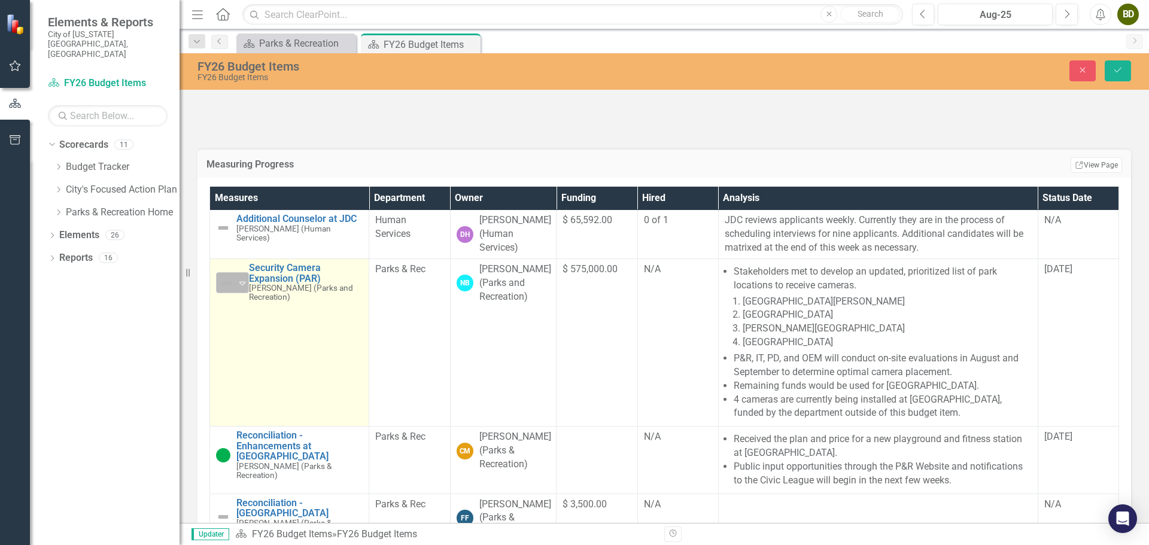
click at [239, 288] on icon "Expand" at bounding box center [242, 283] width 12 height 10
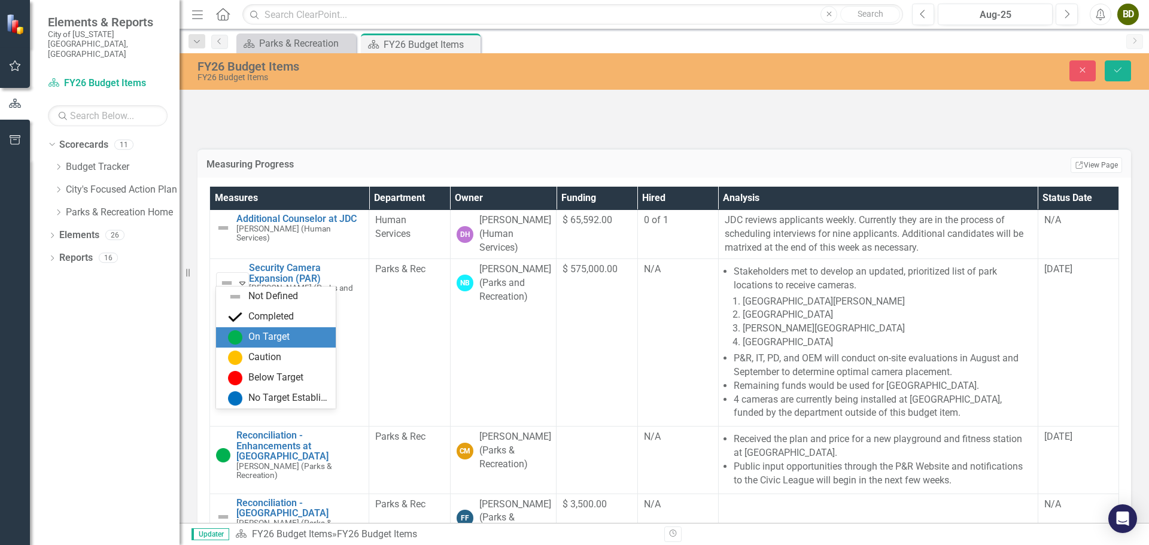
click at [253, 330] on div "On Target" at bounding box center [268, 337] width 41 height 14
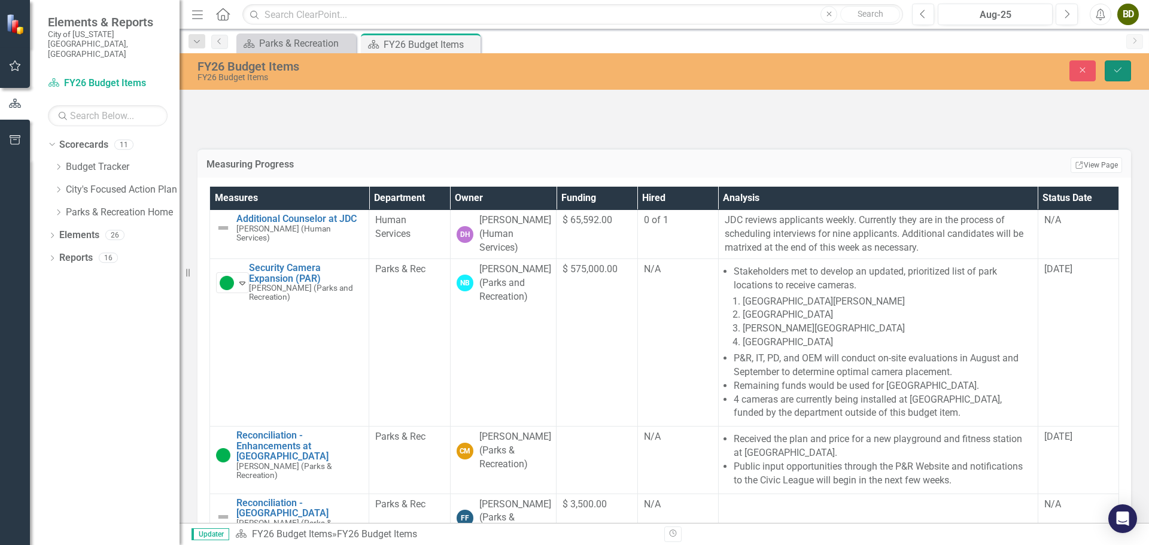
click at [1115, 71] on icon "submit" at bounding box center [1118, 70] width 7 height 5
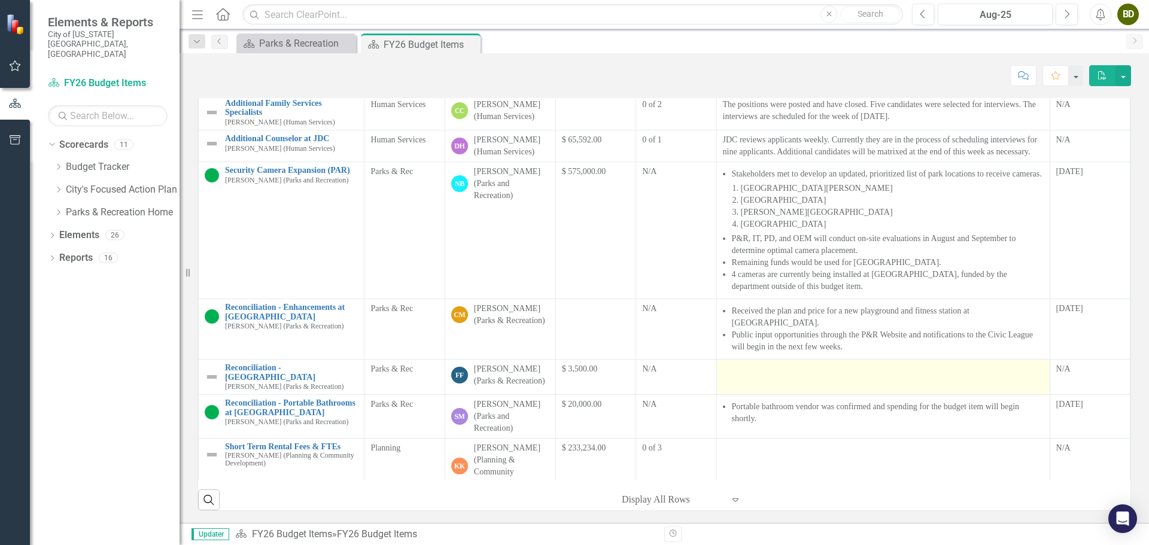
scroll to position [479, 0]
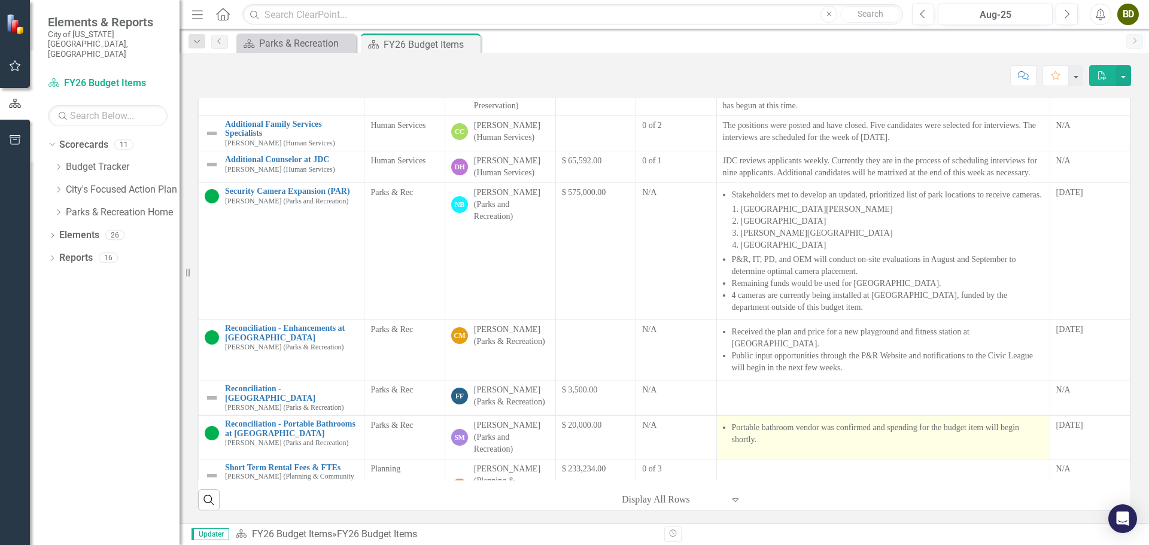
click at [818, 446] on li "Portable bathroom vendor was confirmed and spending for the budget item will be…" at bounding box center [888, 434] width 312 height 24
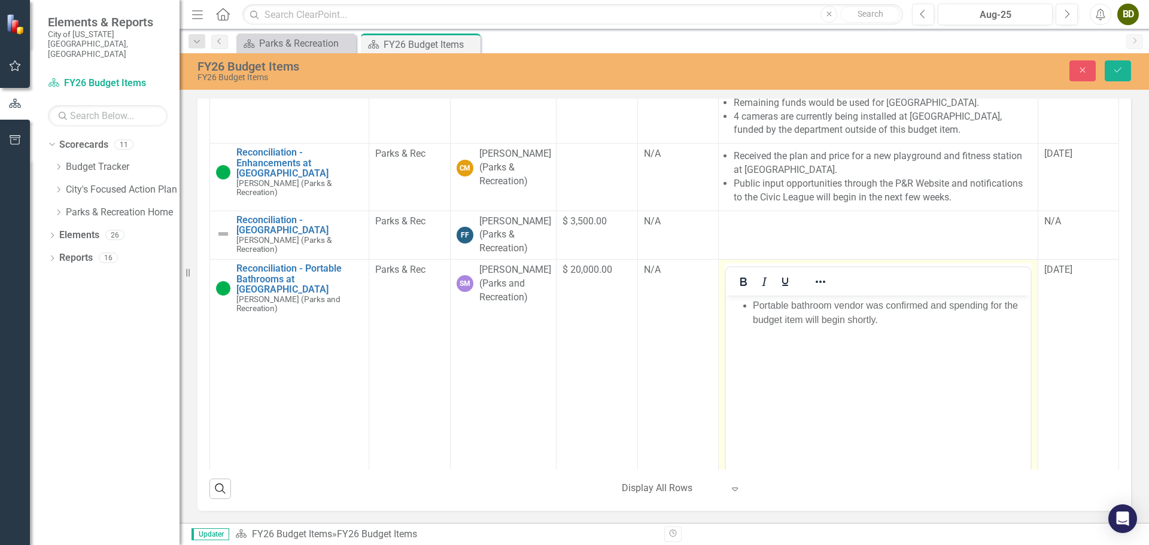
scroll to position [838, 0]
click at [1086, 65] on button "Close" at bounding box center [1083, 70] width 26 height 21
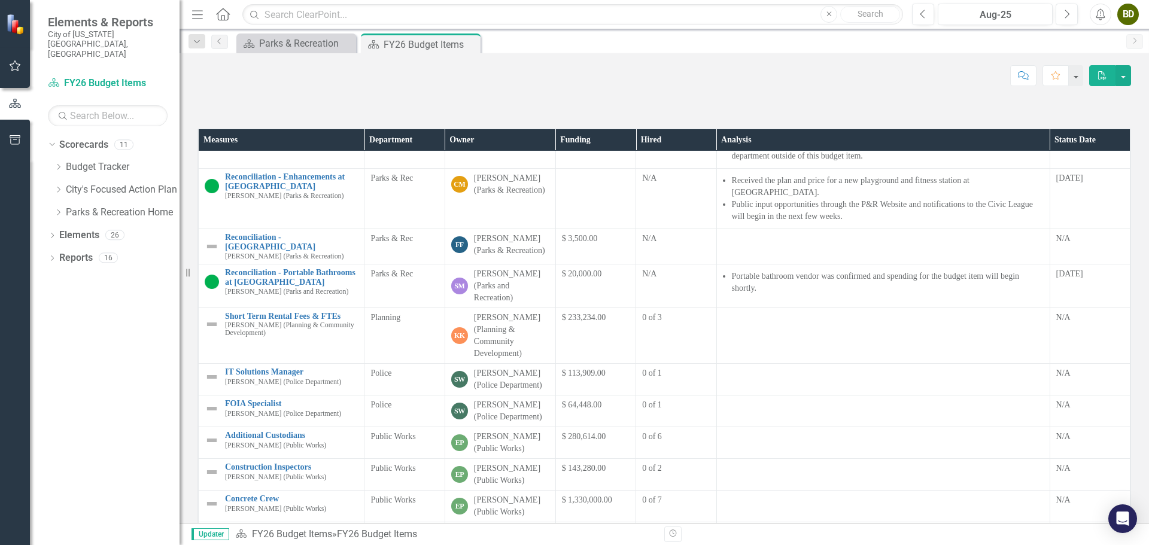
scroll to position [658, 0]
